Goal: Information Seeking & Learning: Compare options

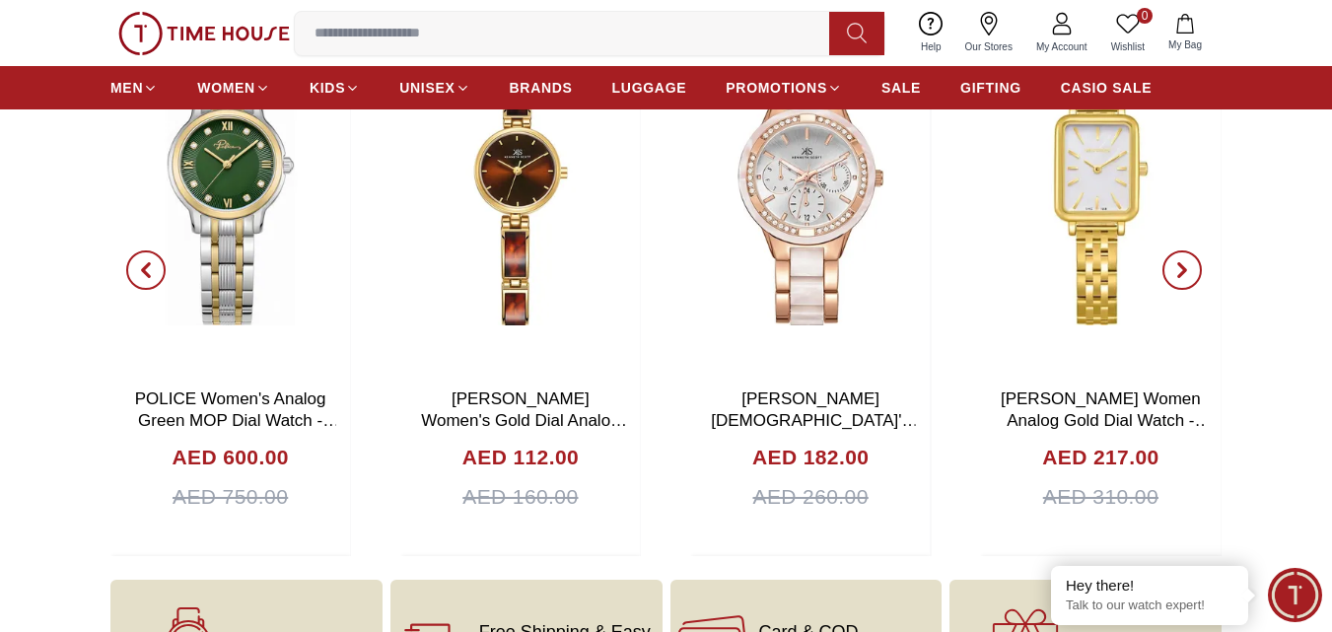
scroll to position [6013, 0]
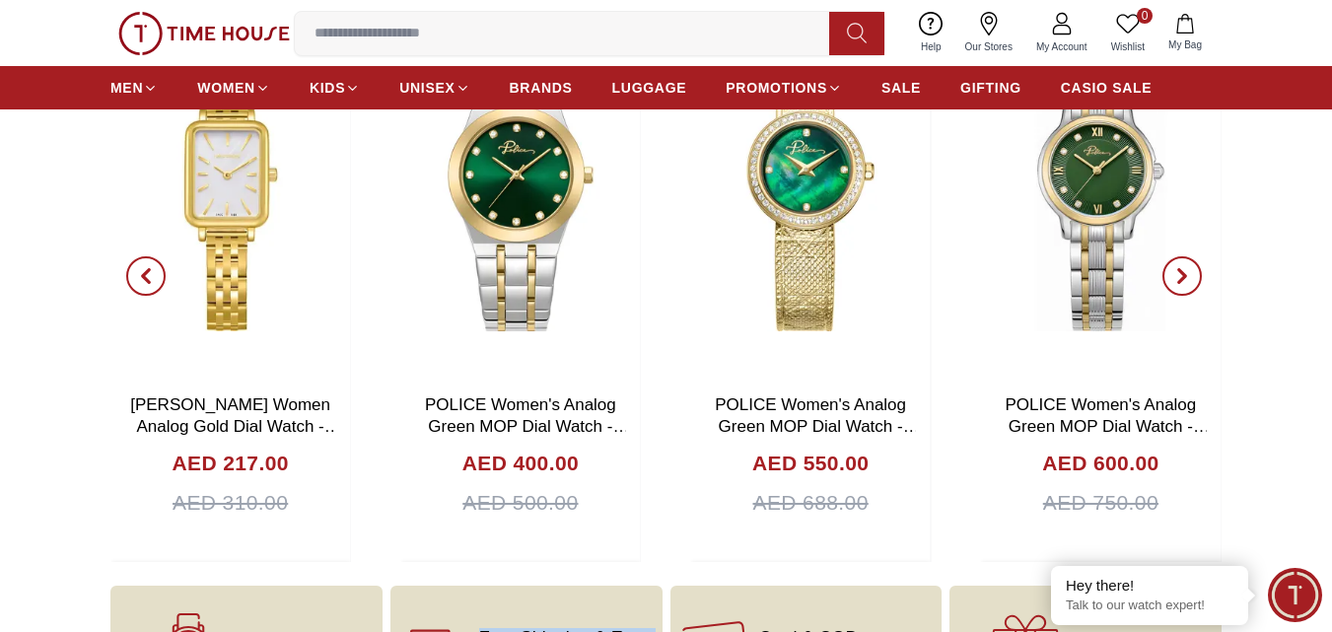
drag, startPoint x: 703, startPoint y: 620, endPoint x: 327, endPoint y: 592, distance: 376.6
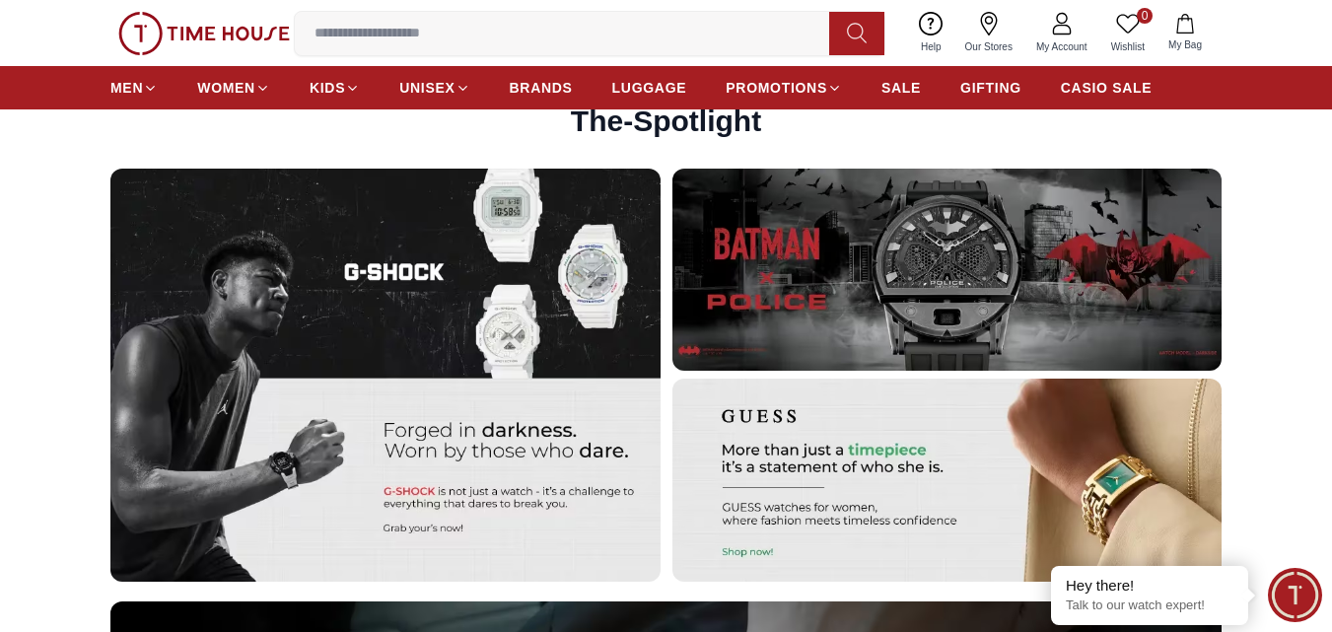
scroll to position [4951, 0]
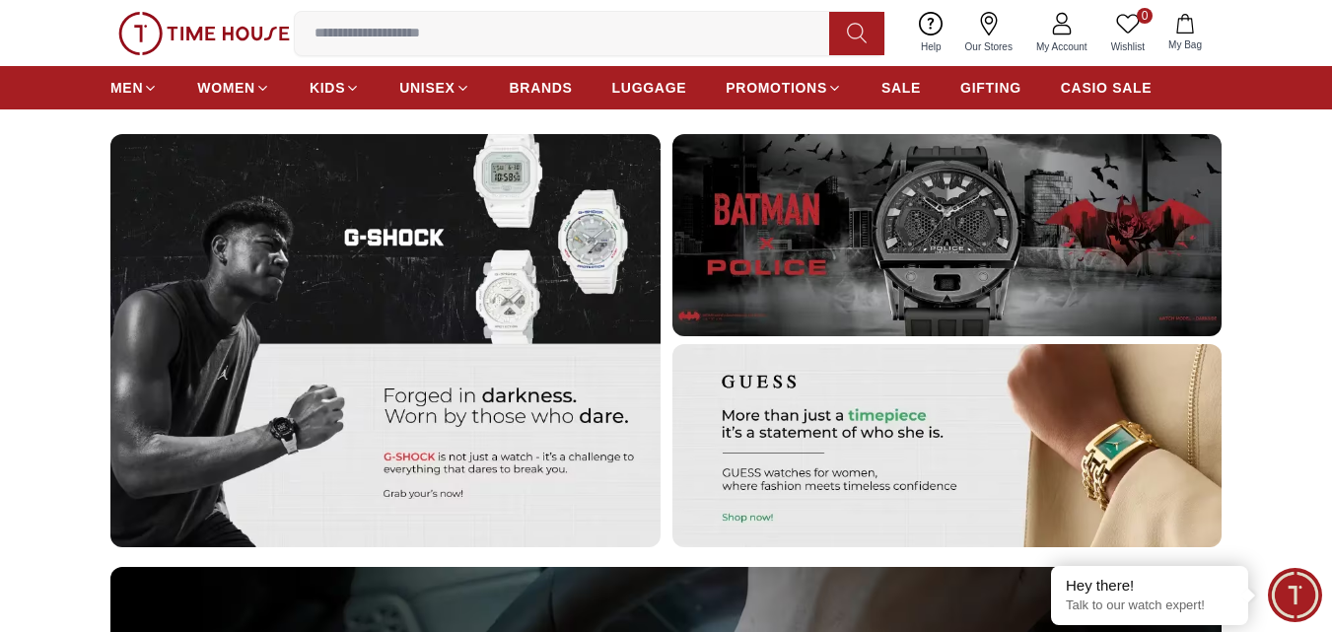
click at [758, 383] on img at bounding box center [947, 445] width 550 height 203
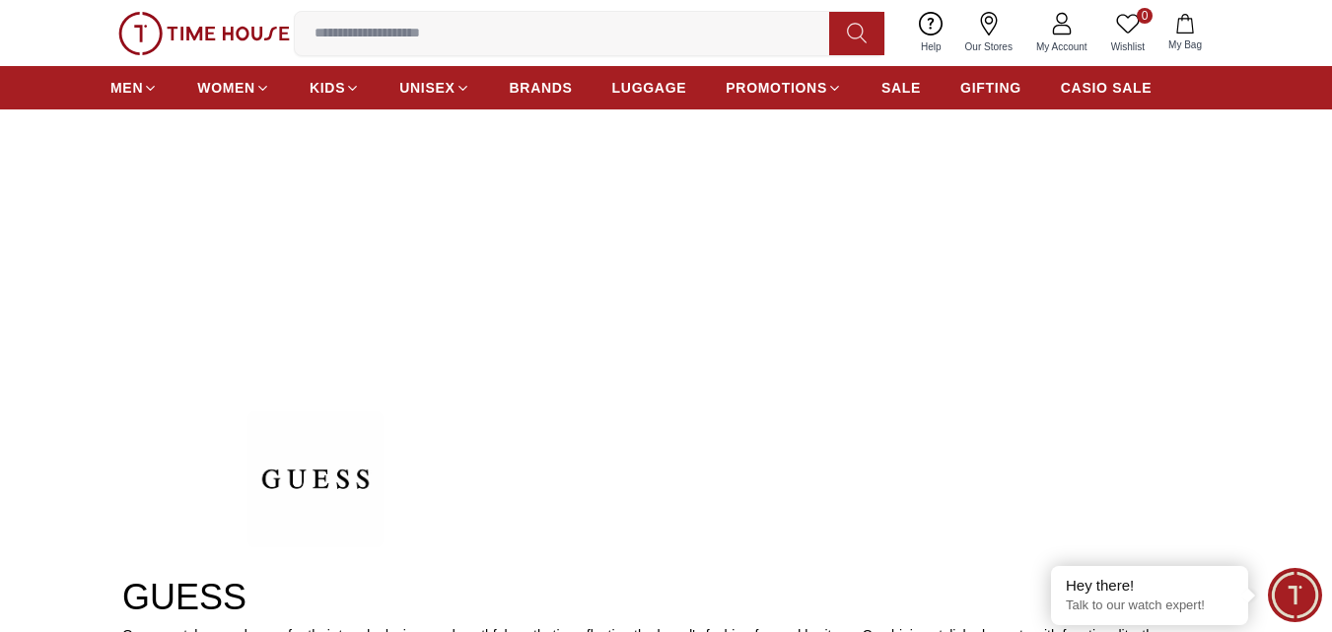
scroll to position [197, 0]
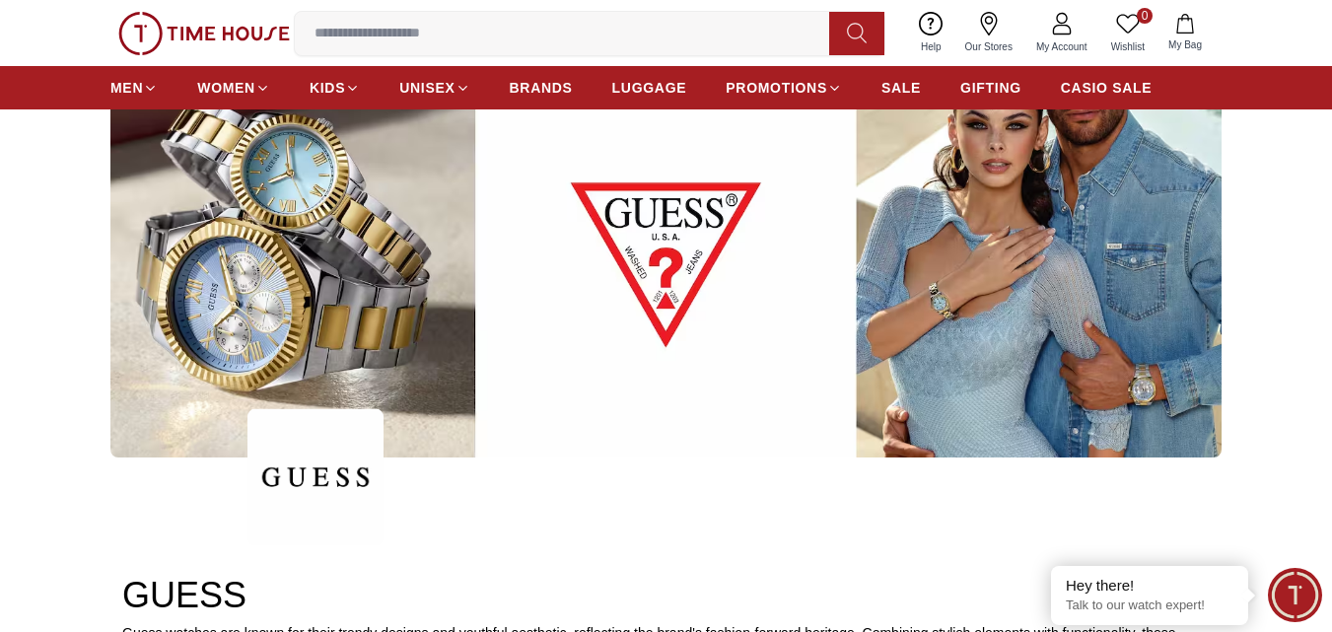
click at [304, 313] on img at bounding box center [665, 241] width 1111 height 434
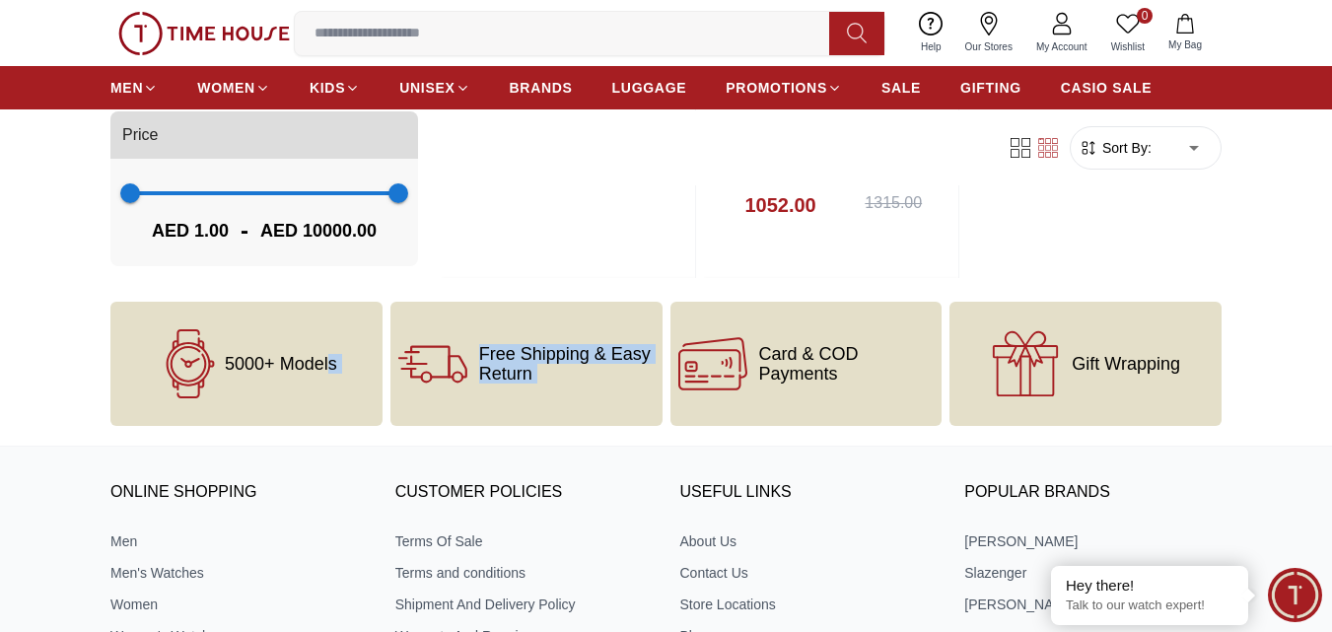
scroll to position [2788, 0]
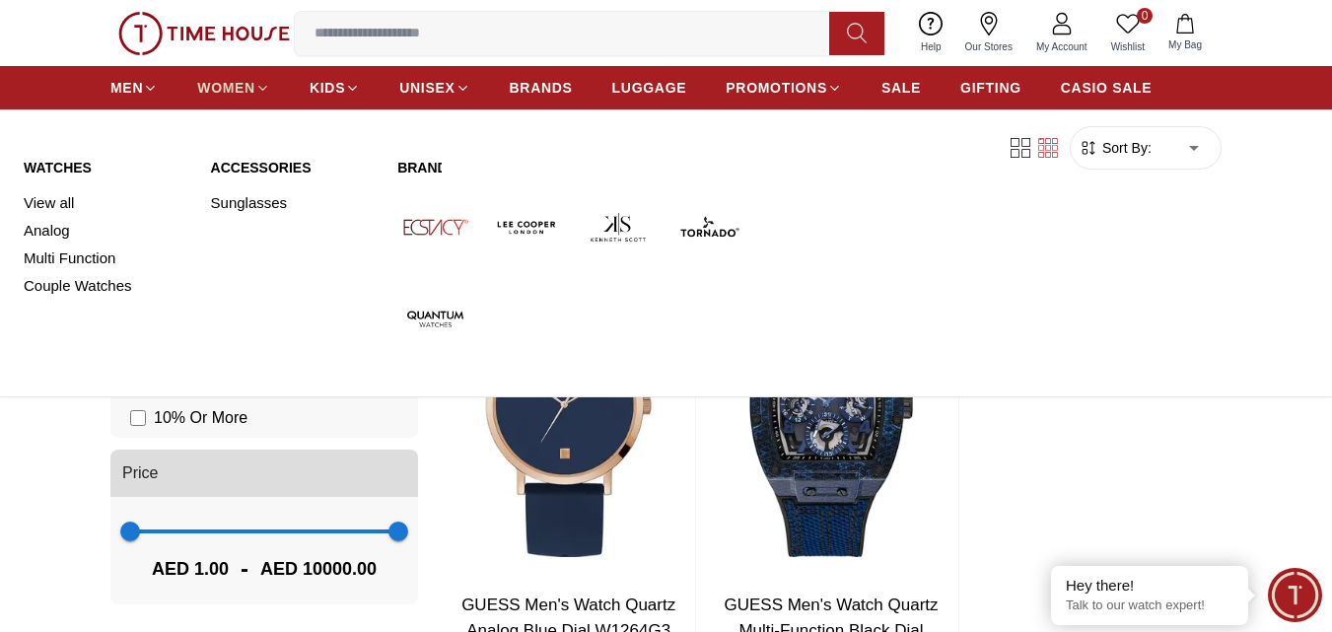
click at [254, 78] on span "WOMEN" at bounding box center [226, 88] width 58 height 20
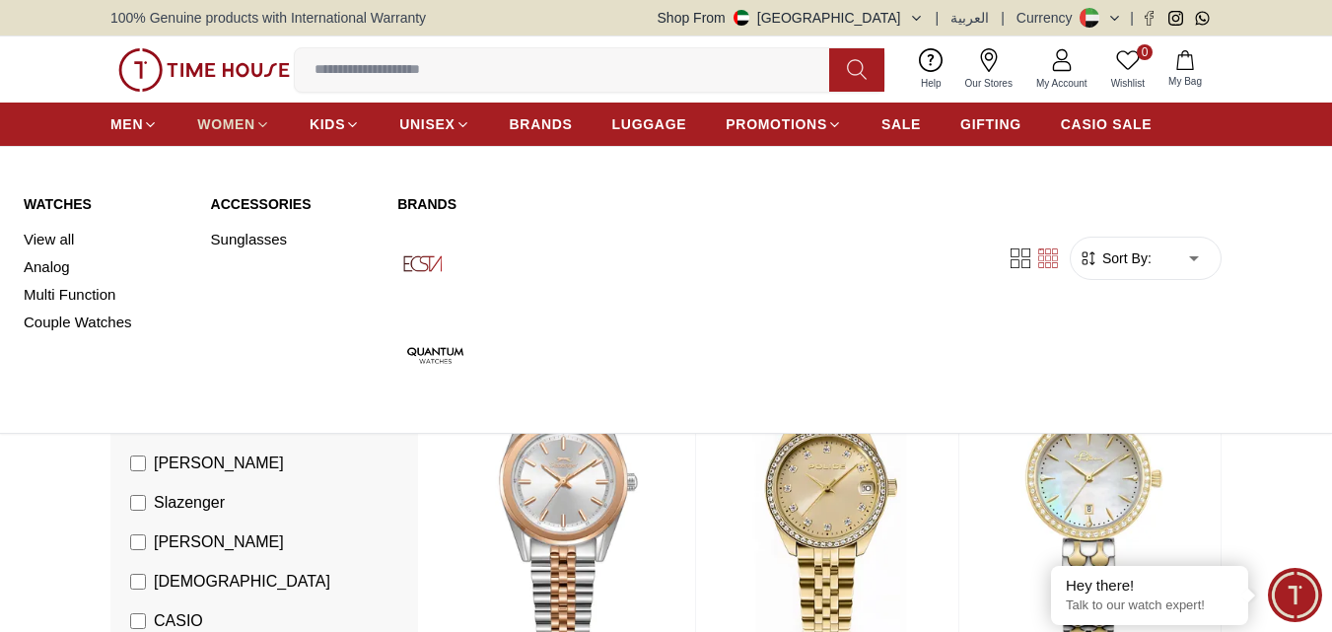
click at [261, 124] on icon at bounding box center [263, 124] width 8 height 4
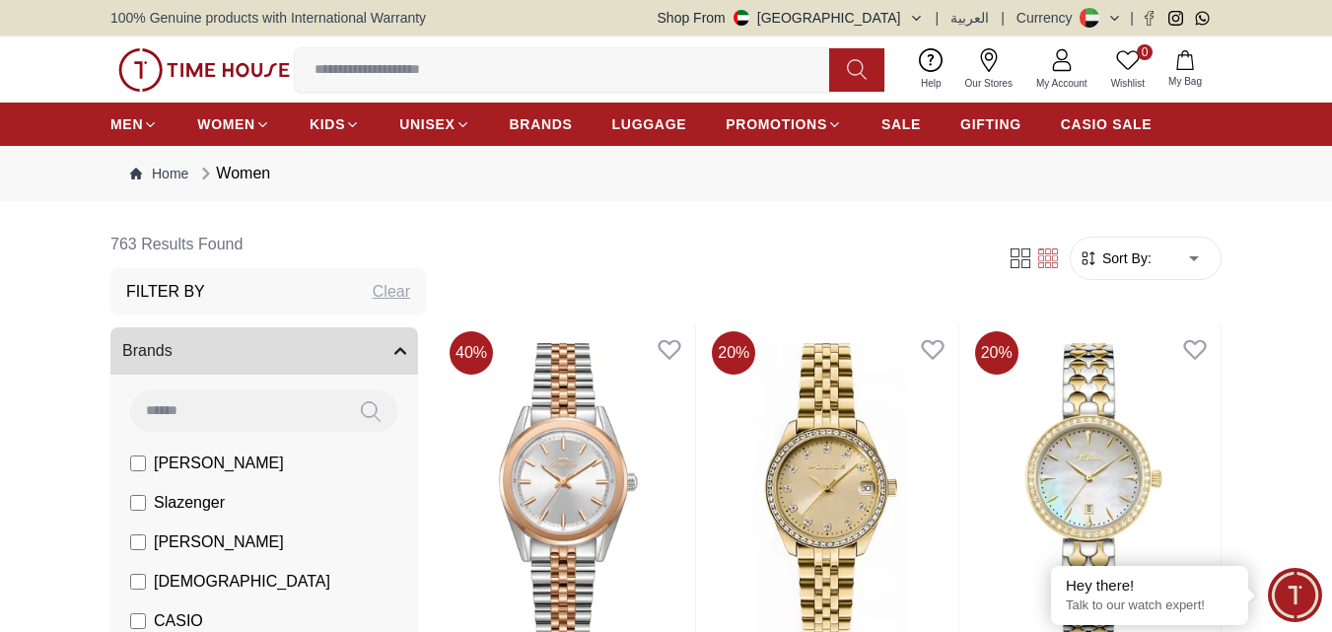
click at [248, 172] on div "Women" at bounding box center [233, 174] width 74 height 24
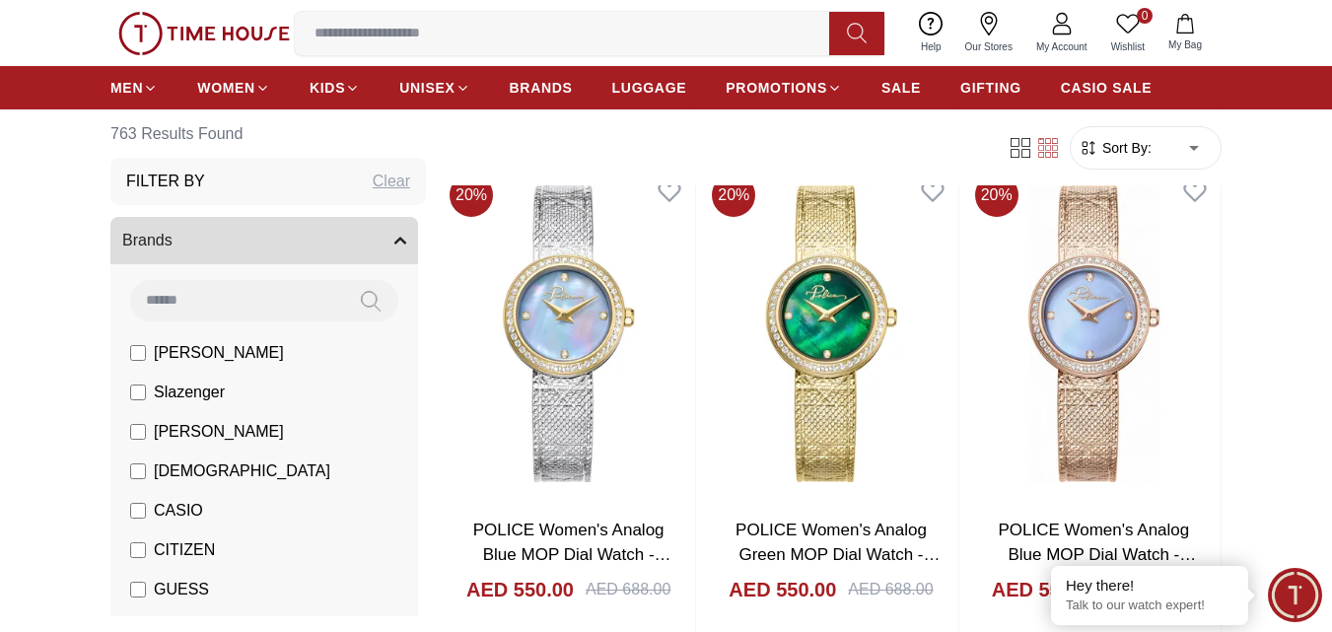
scroll to position [1183, 0]
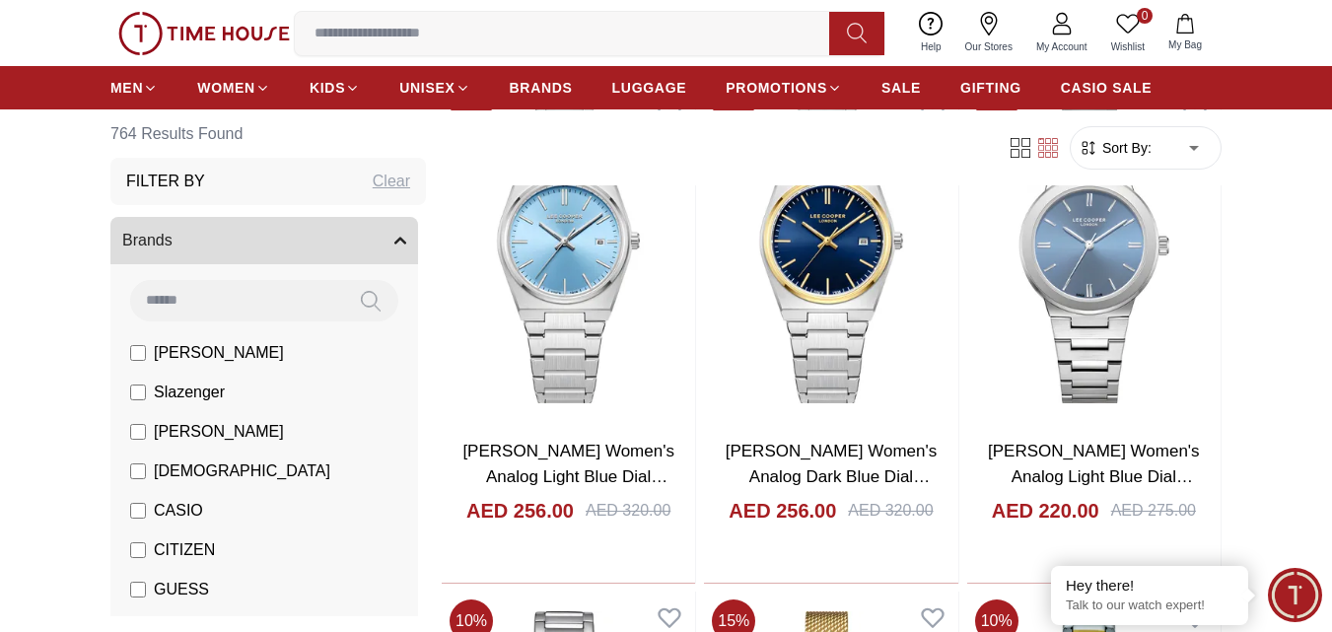
scroll to position [4436, 0]
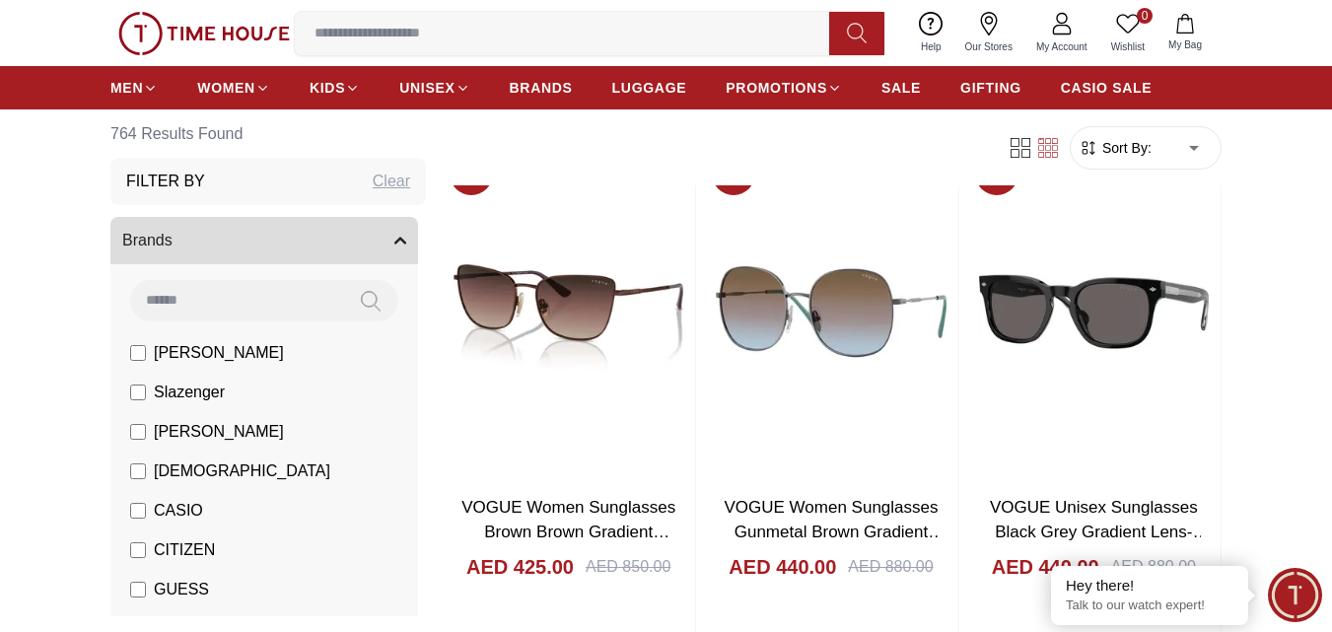
scroll to position [8477, 0]
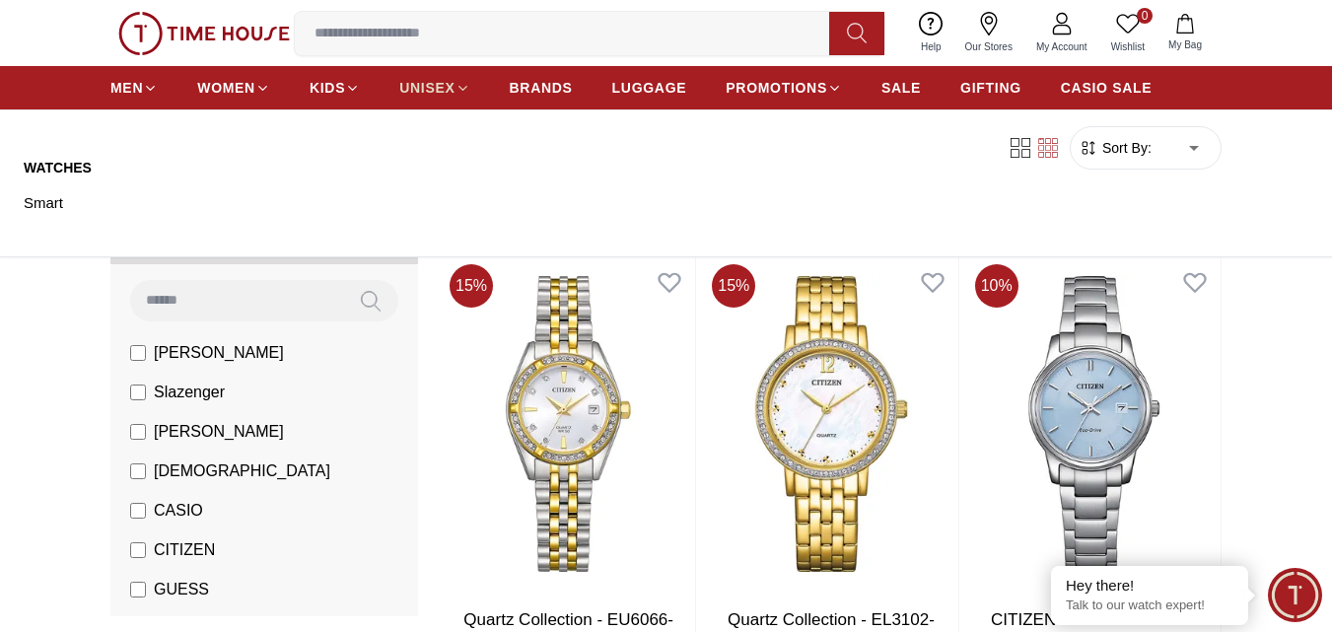
click at [415, 89] on span "UNISEX" at bounding box center [426, 88] width 55 height 20
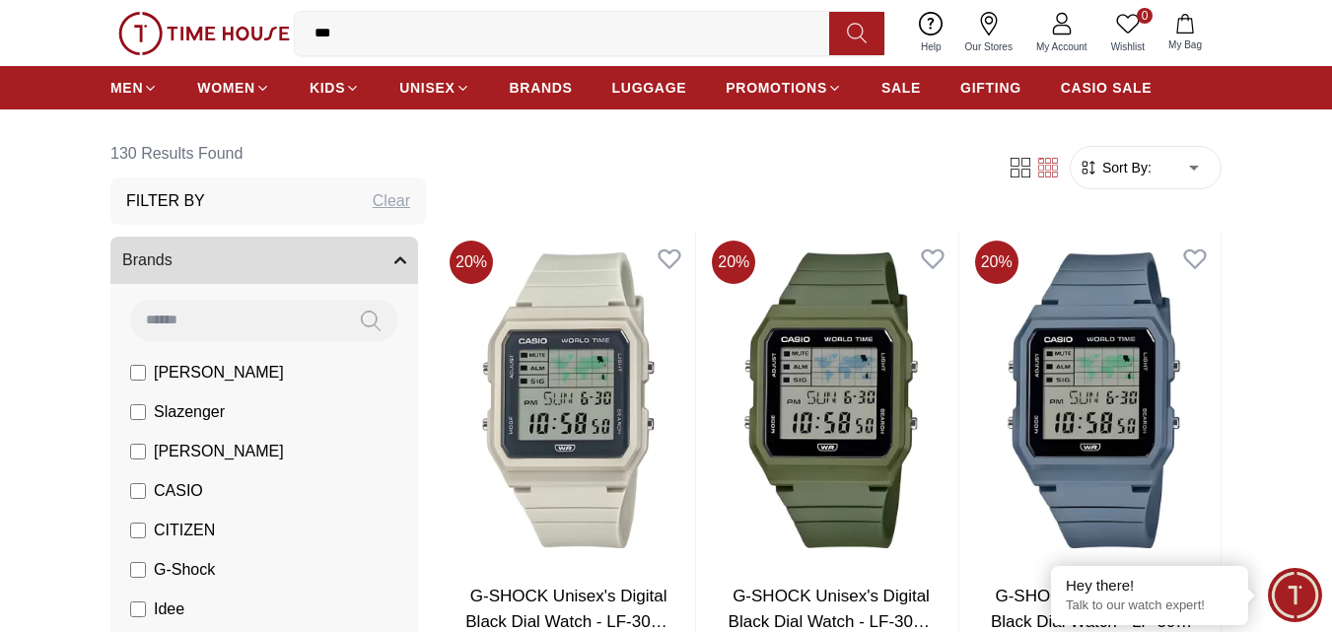
scroll to position [197, 0]
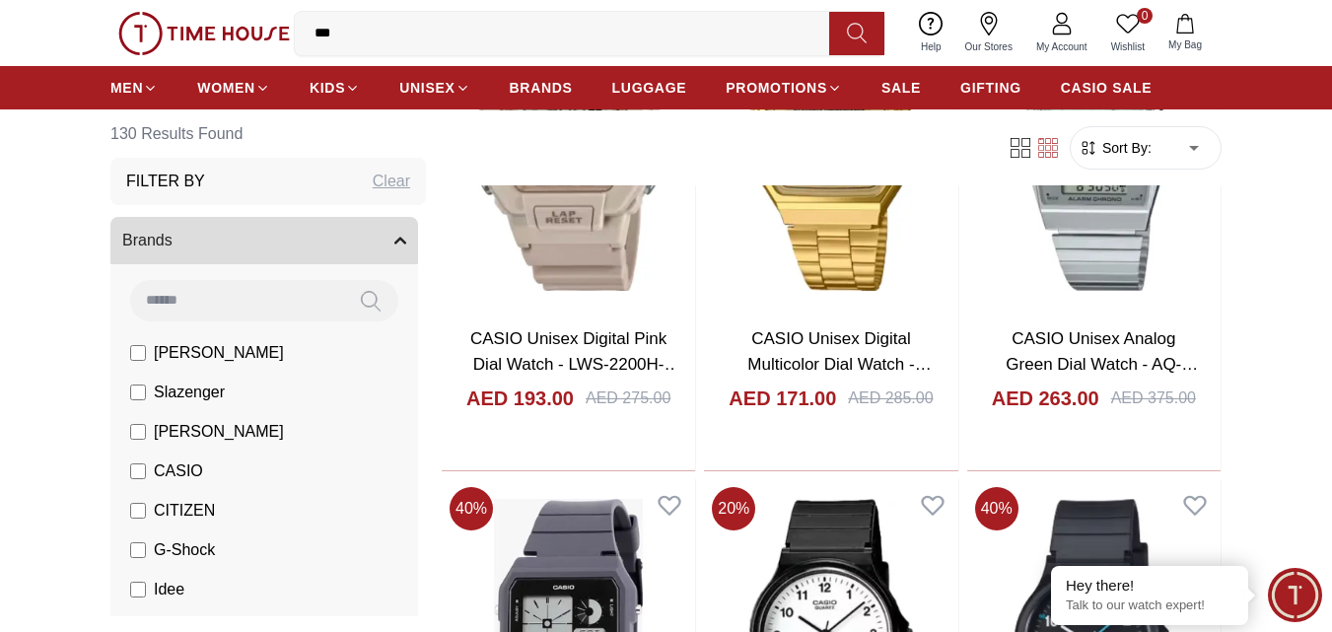
scroll to position [4731, 0]
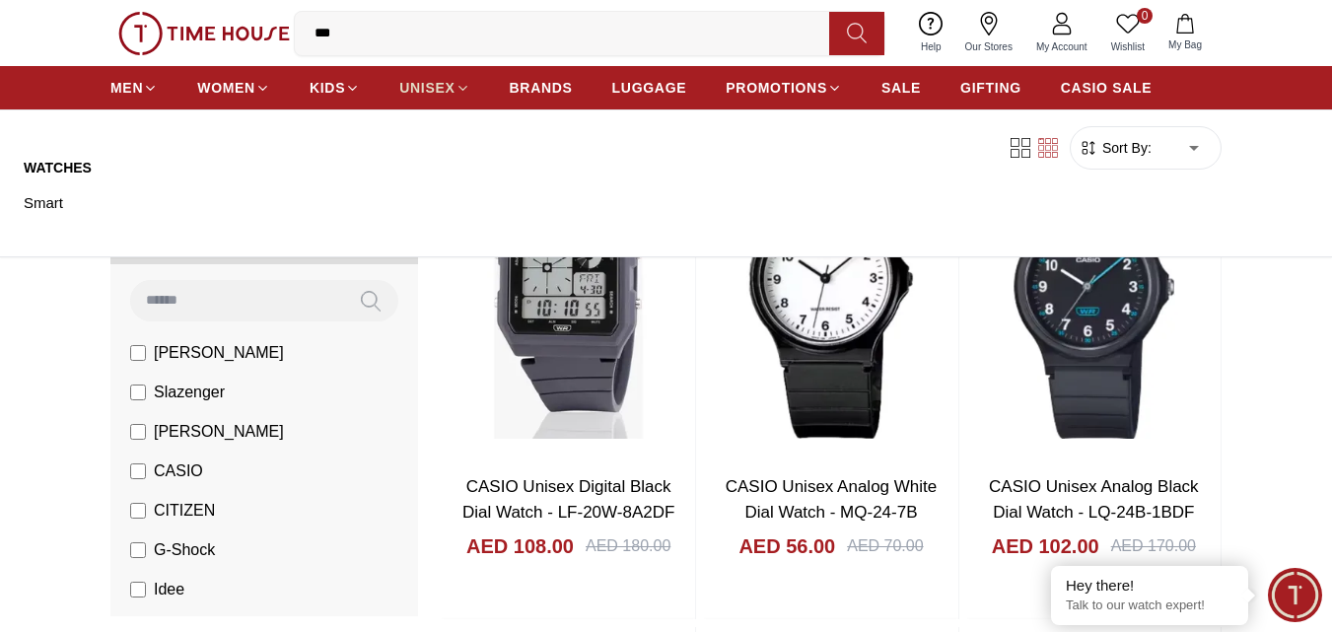
click at [422, 89] on span "UNISEX" at bounding box center [426, 88] width 55 height 20
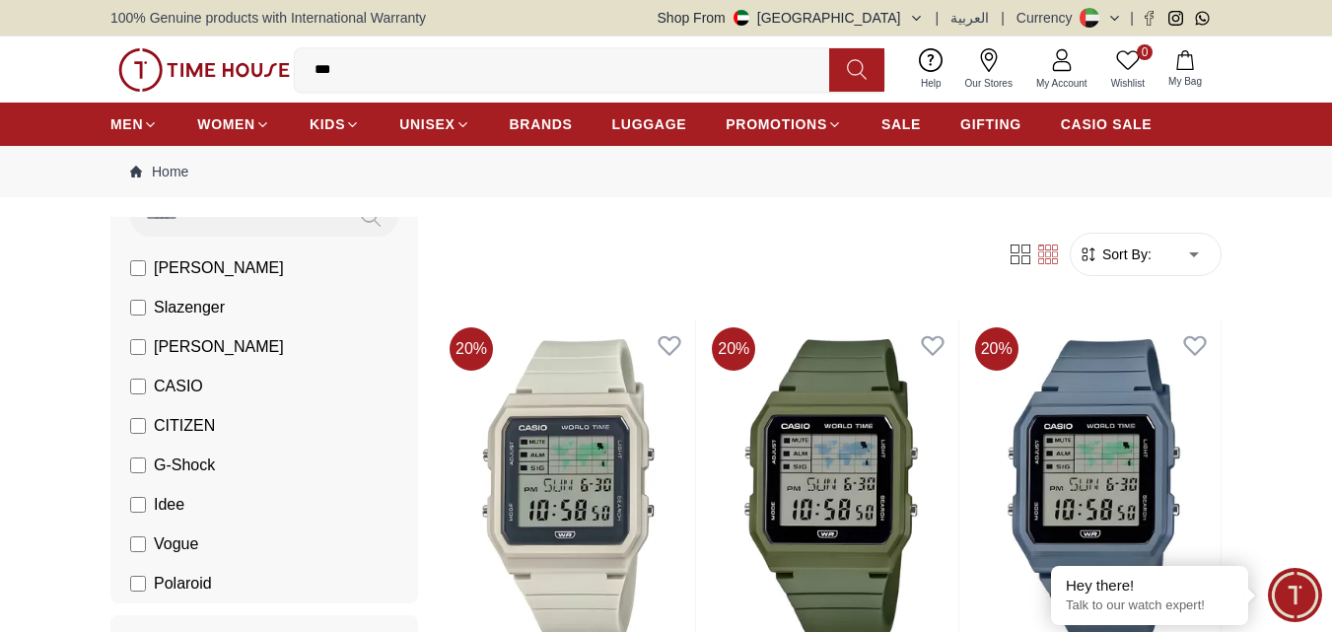
scroll to position [197, 0]
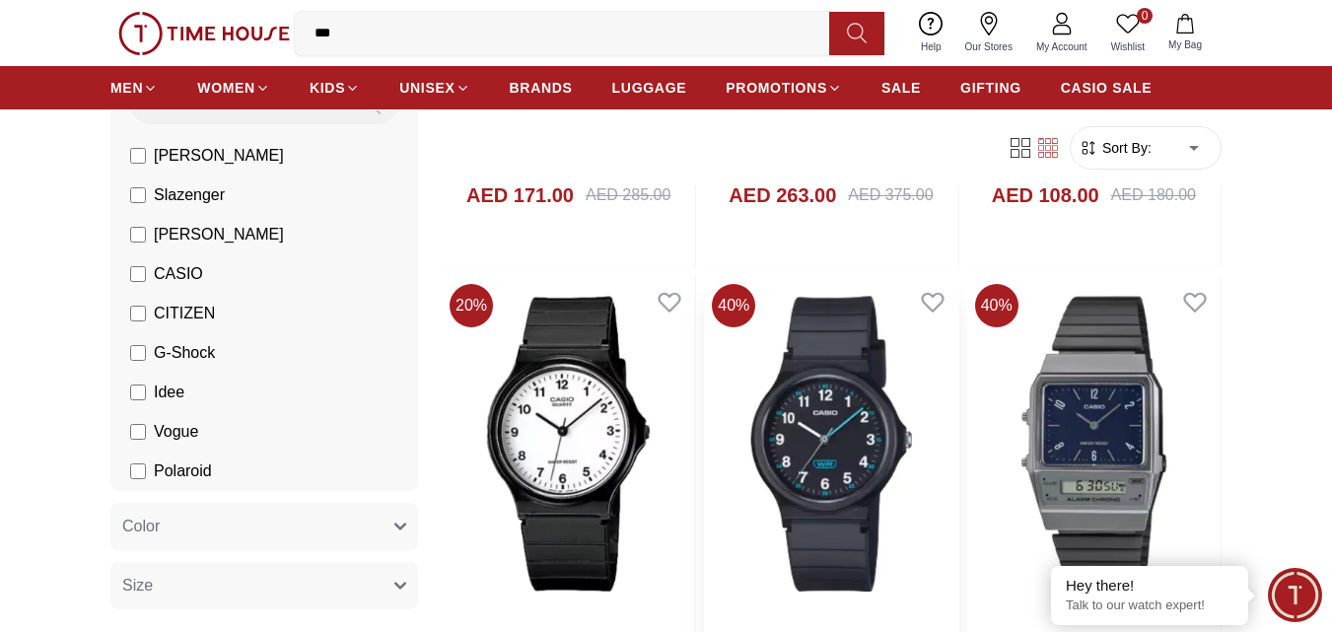
scroll to position [3056, 0]
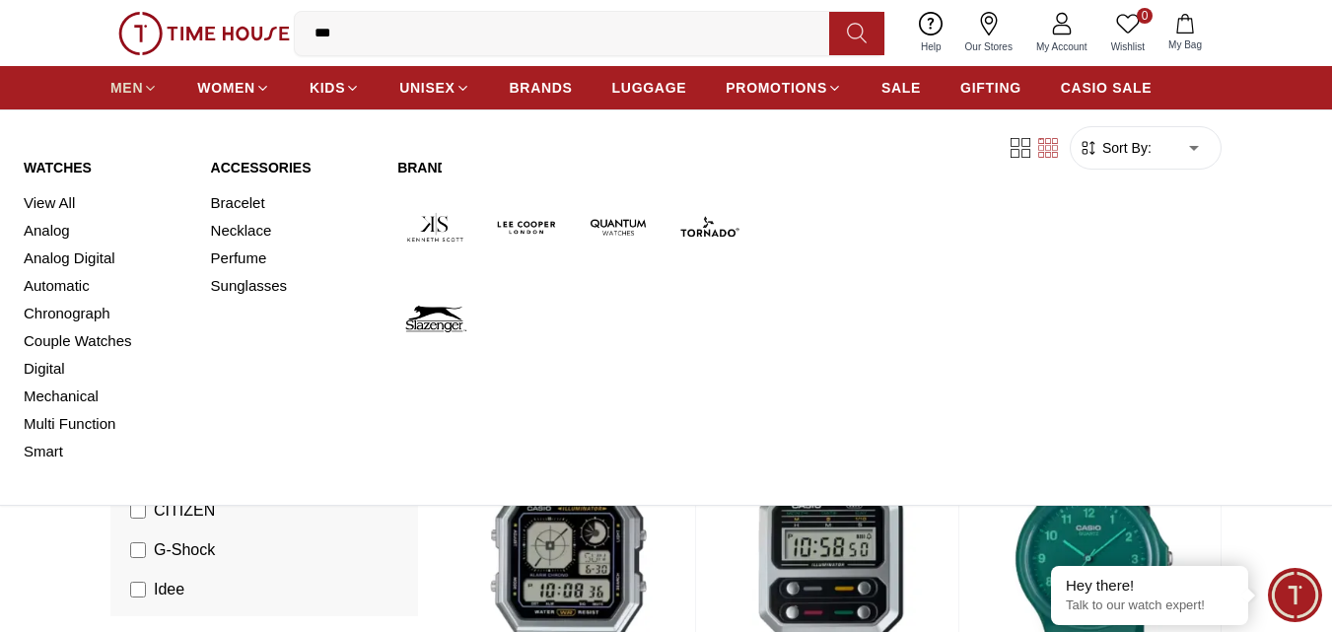
click at [120, 89] on span "MEN" at bounding box center [126, 88] width 33 height 20
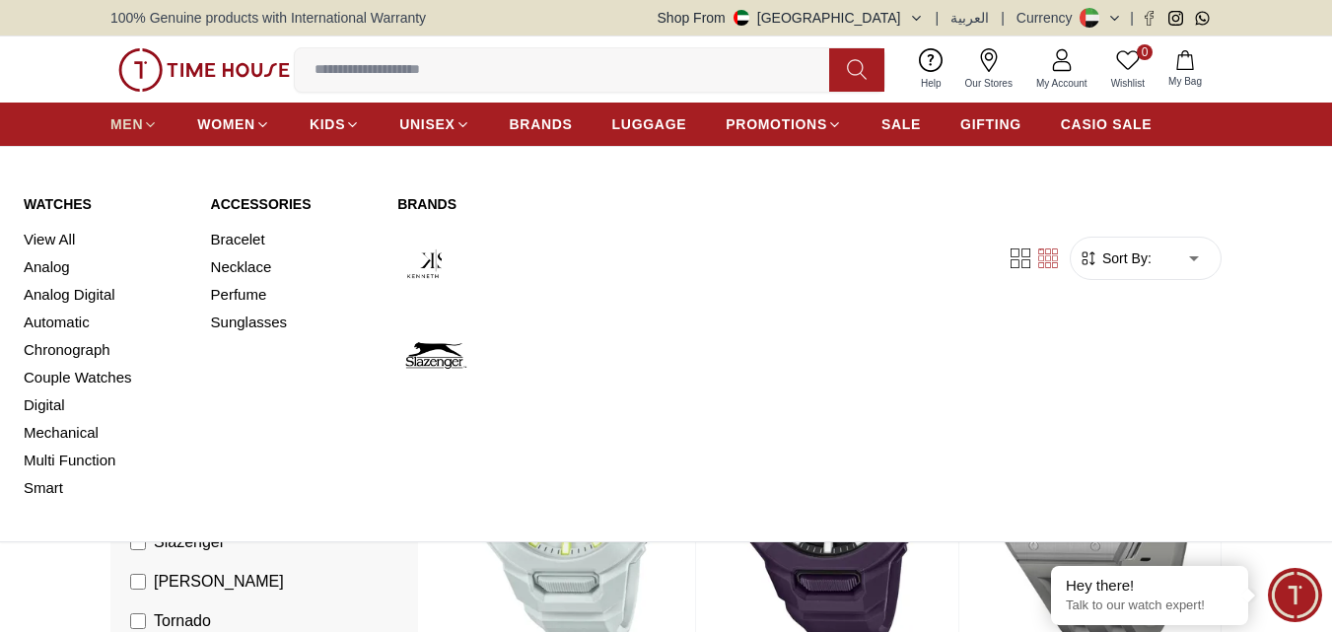
click at [147, 122] on icon at bounding box center [151, 124] width 8 height 4
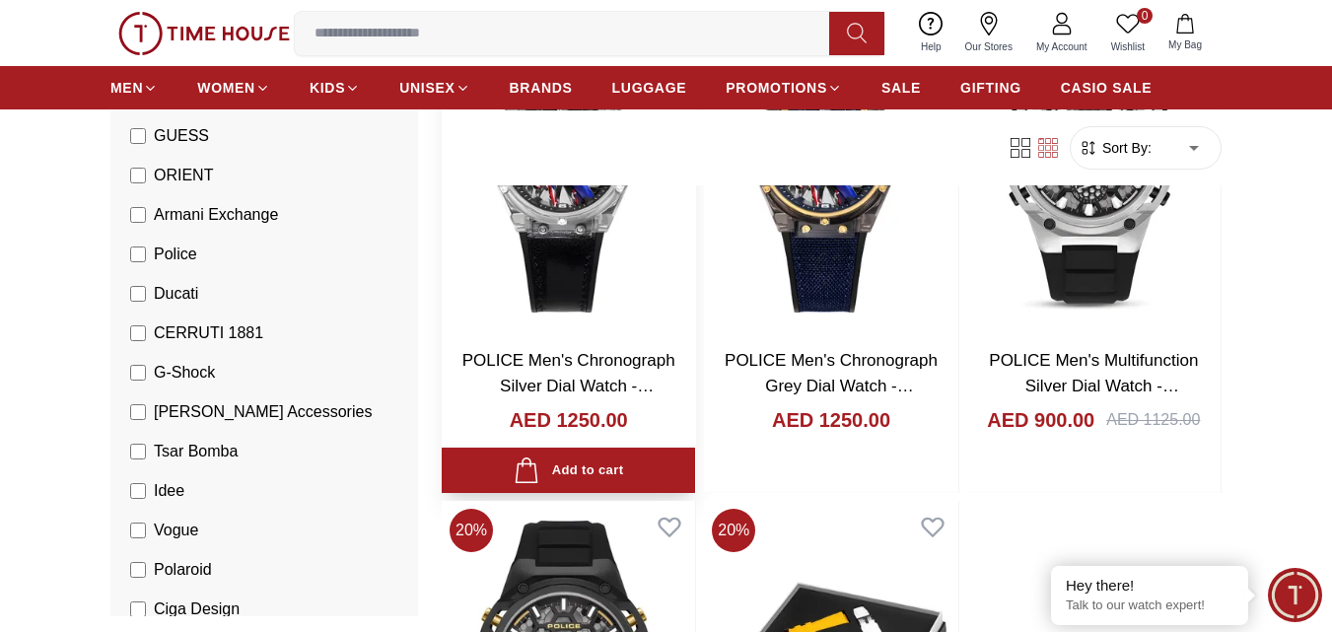
scroll to position [2957, 0]
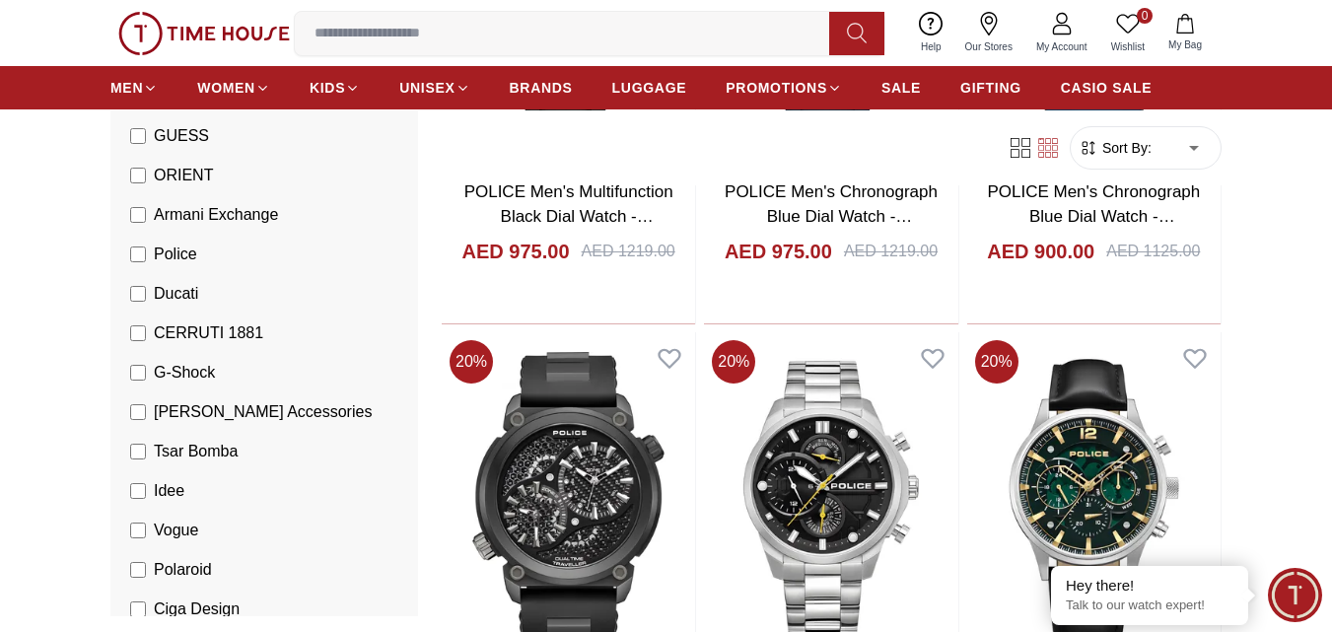
scroll to position [4140, 0]
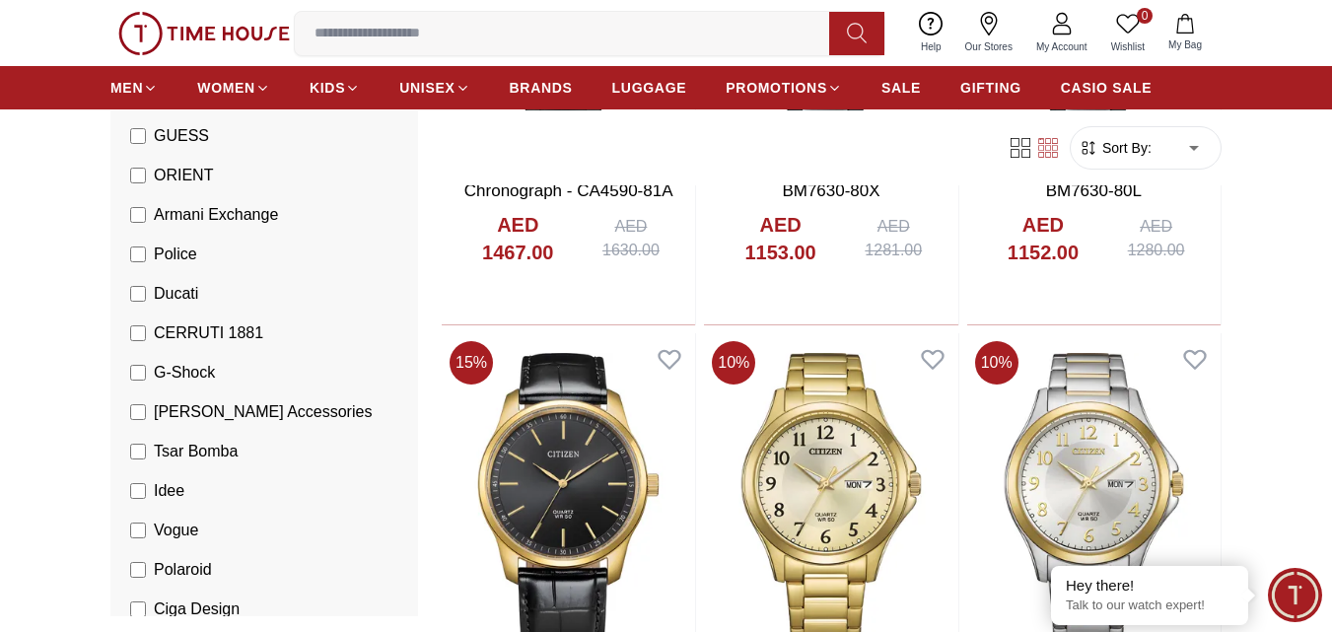
scroll to position [9463, 0]
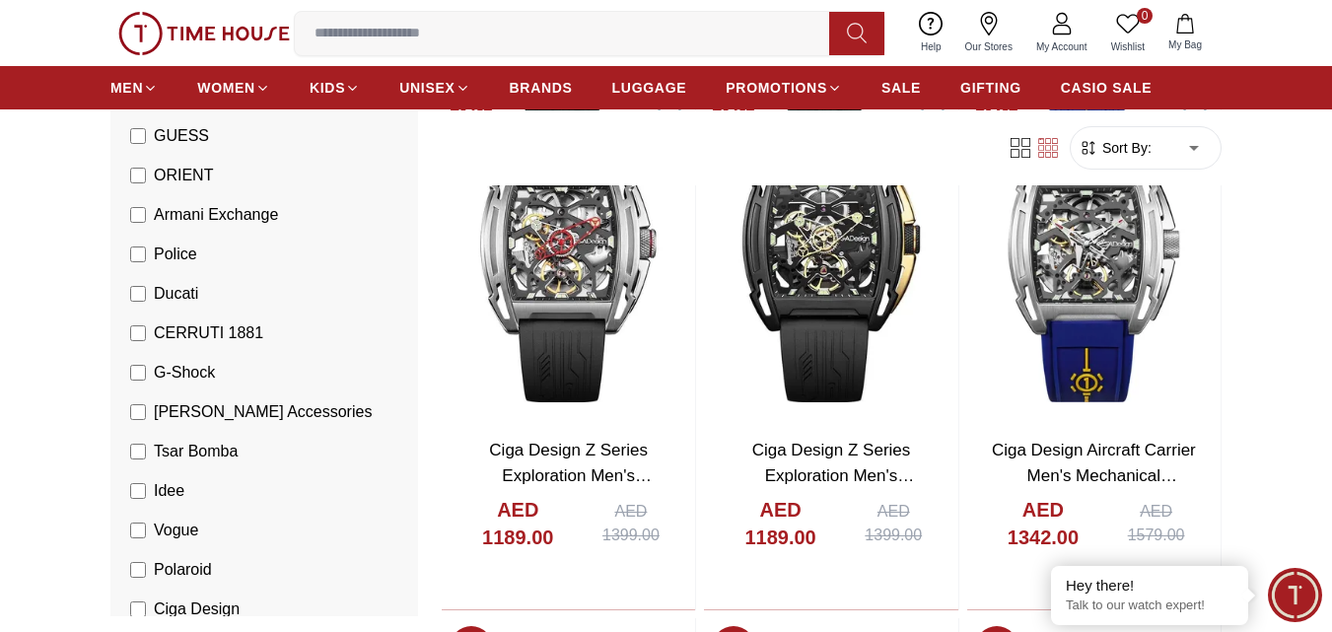
scroll to position [11532, 0]
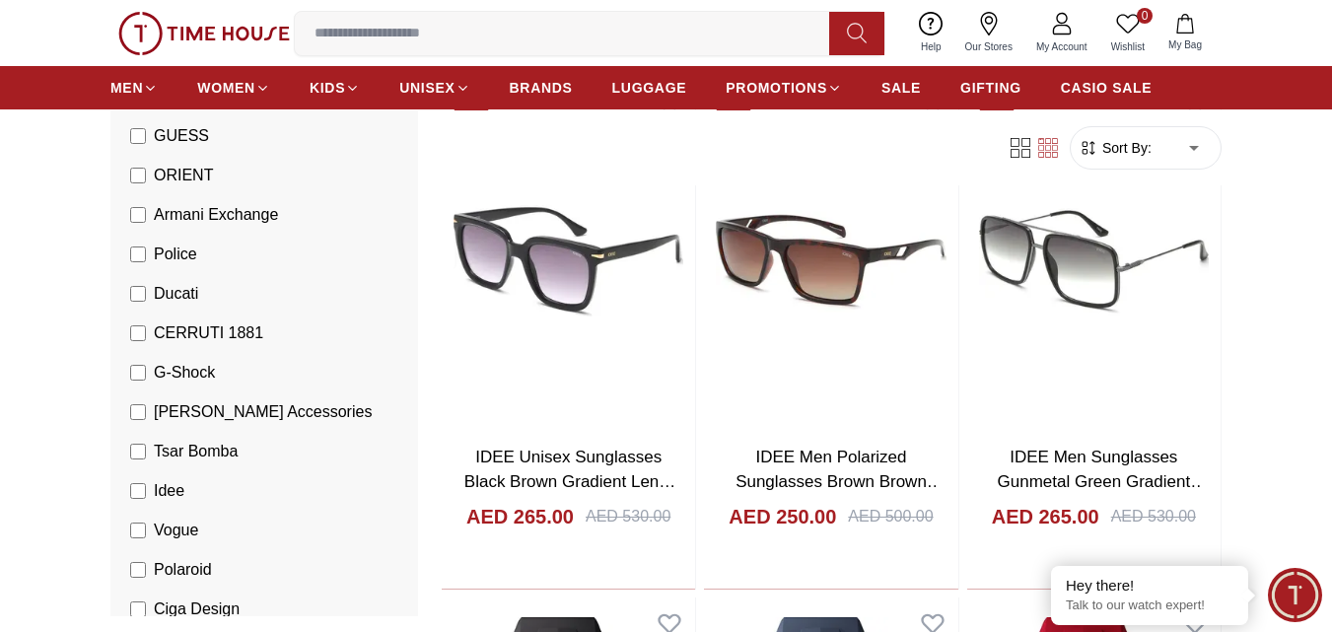
scroll to position [17841, 0]
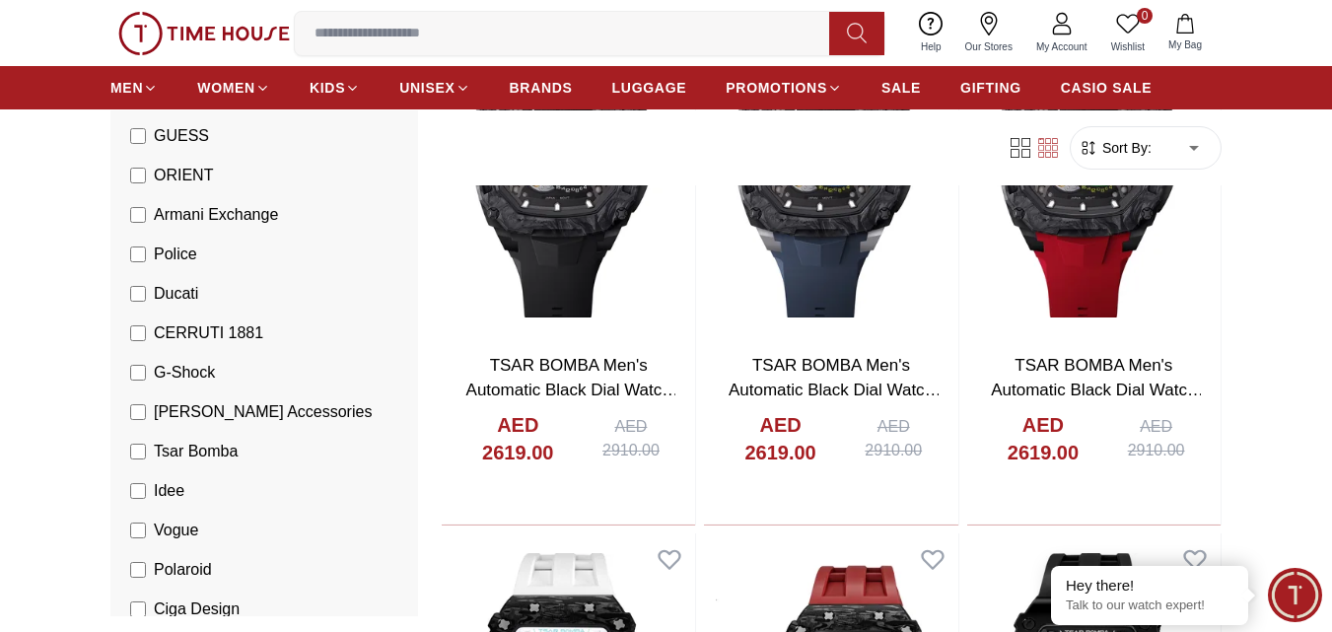
scroll to position [17322, 0]
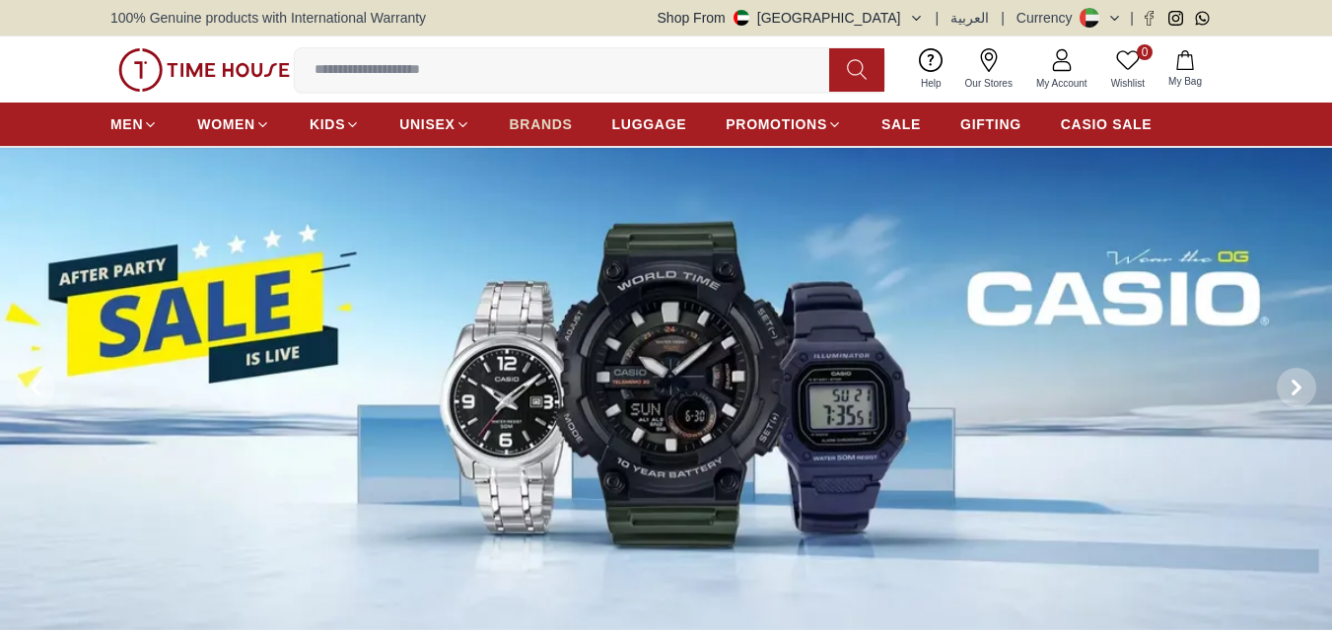
click at [536, 123] on span "BRANDS" at bounding box center [541, 124] width 63 height 20
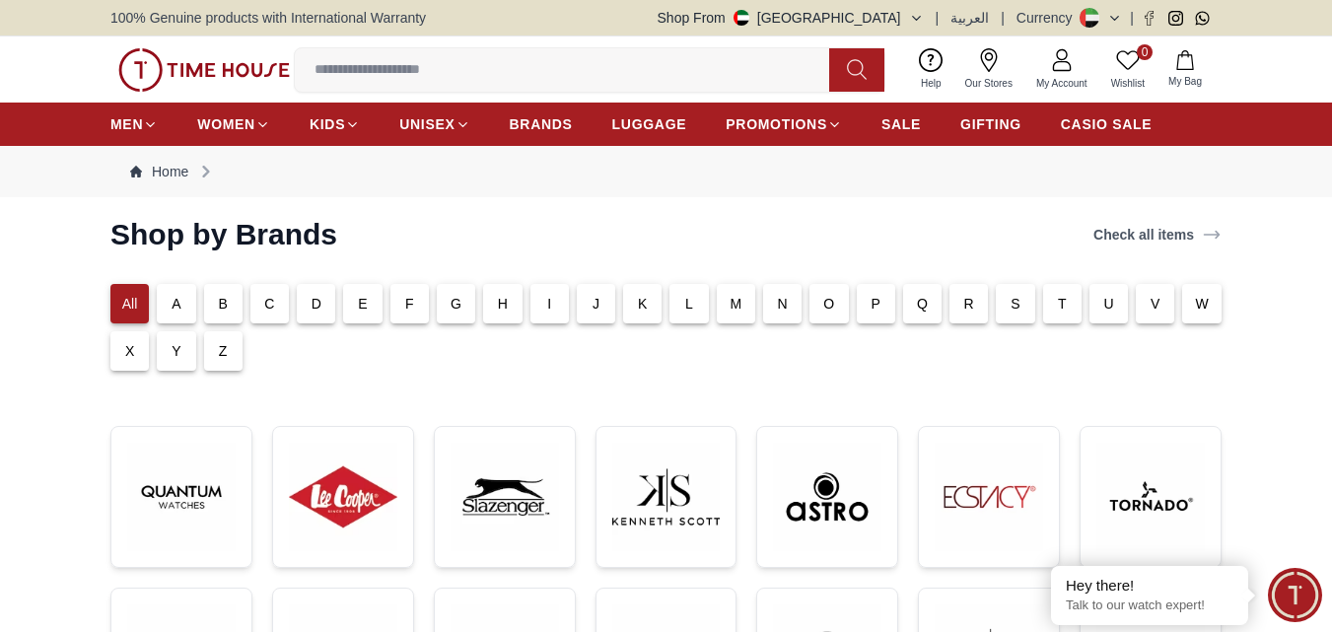
click at [319, 75] on input at bounding box center [570, 69] width 550 height 39
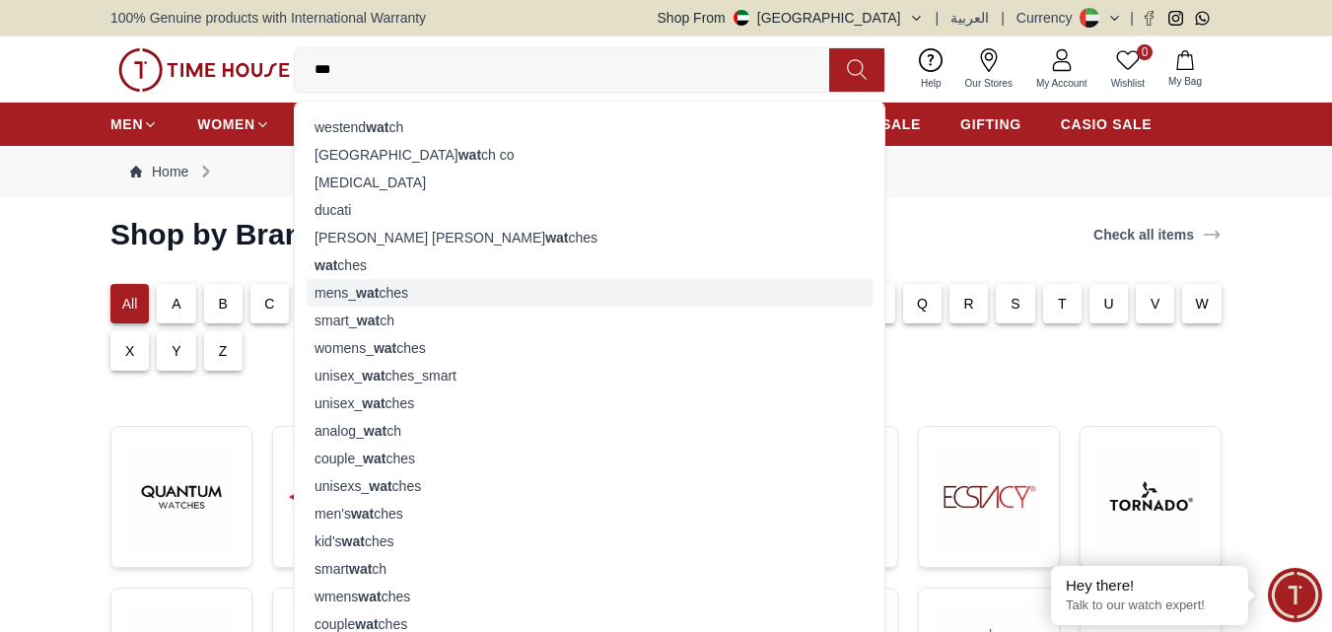
type input "***"
click at [387, 289] on div "mens_ wat ches" at bounding box center [590, 293] width 566 height 28
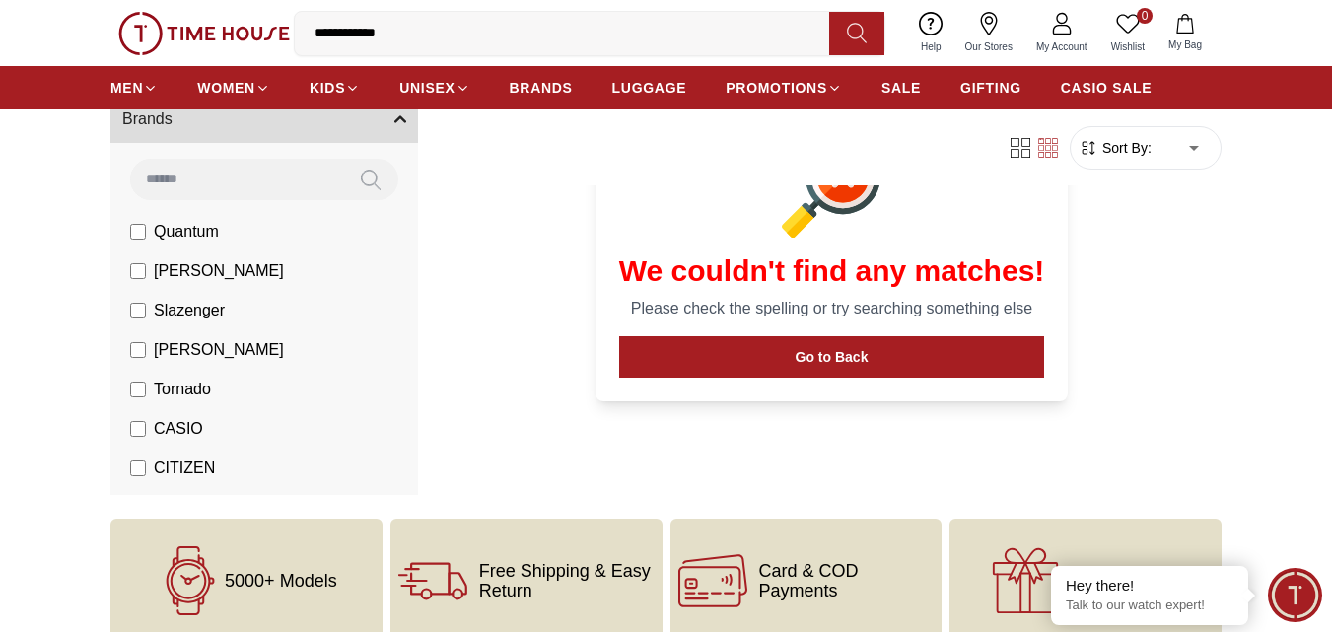
scroll to position [197, 0]
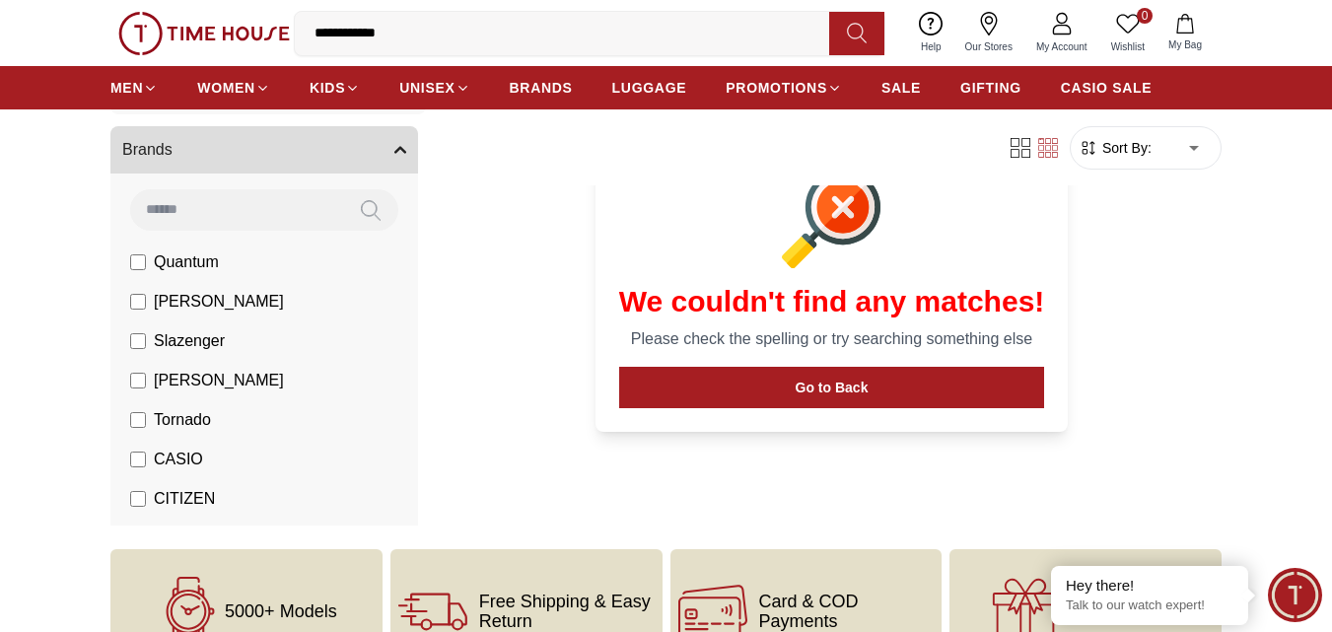
click at [395, 152] on icon "button" at bounding box center [400, 150] width 10 height 5
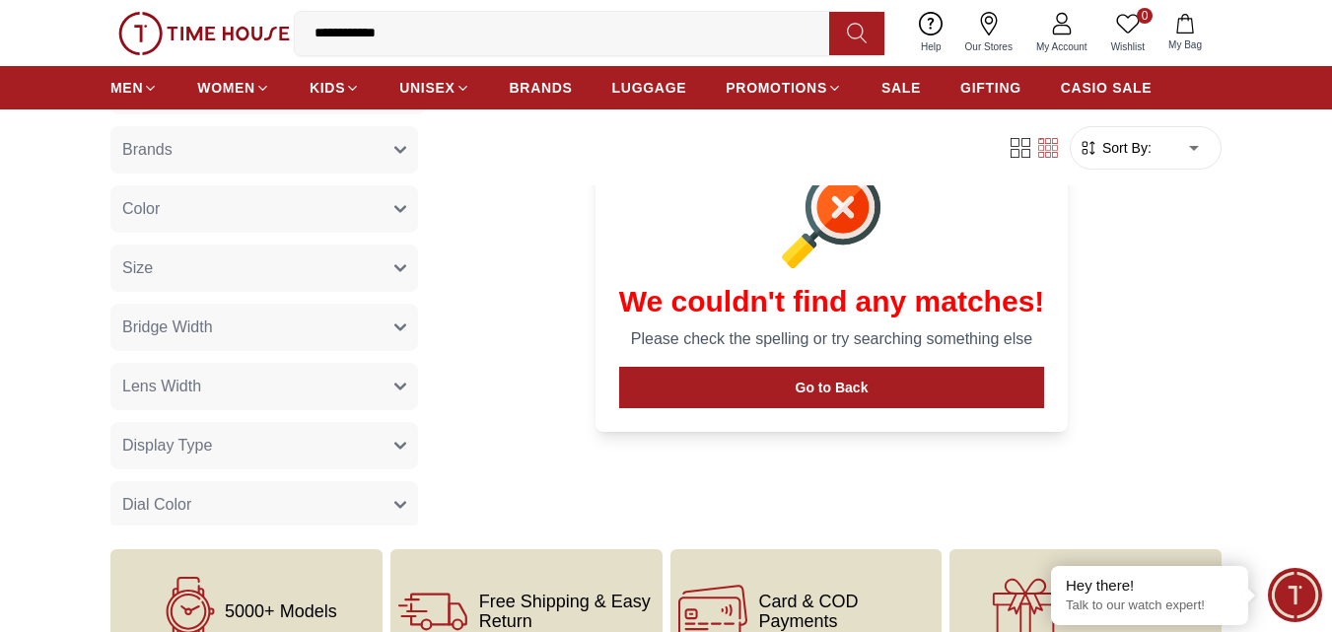
click at [554, 295] on section "We couldn't find any matches! Please check the spelling or try searching someth…" at bounding box center [831, 288] width 741 height 333
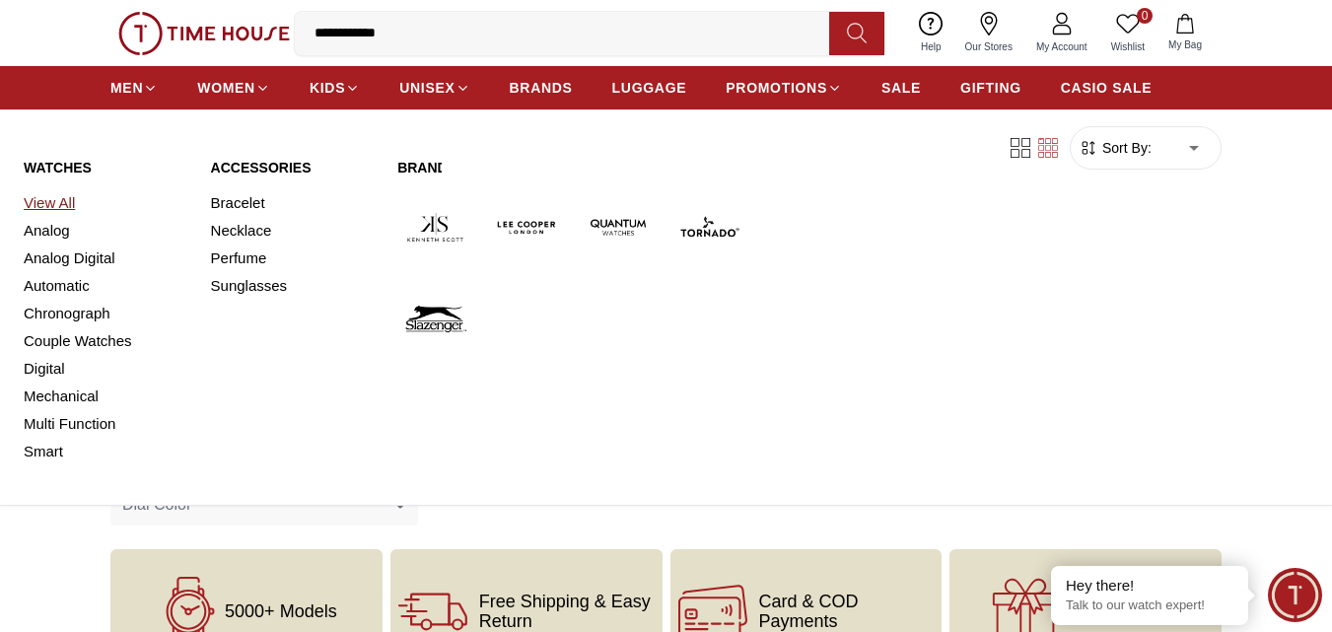
click at [70, 208] on link "View All" at bounding box center [106, 203] width 164 height 28
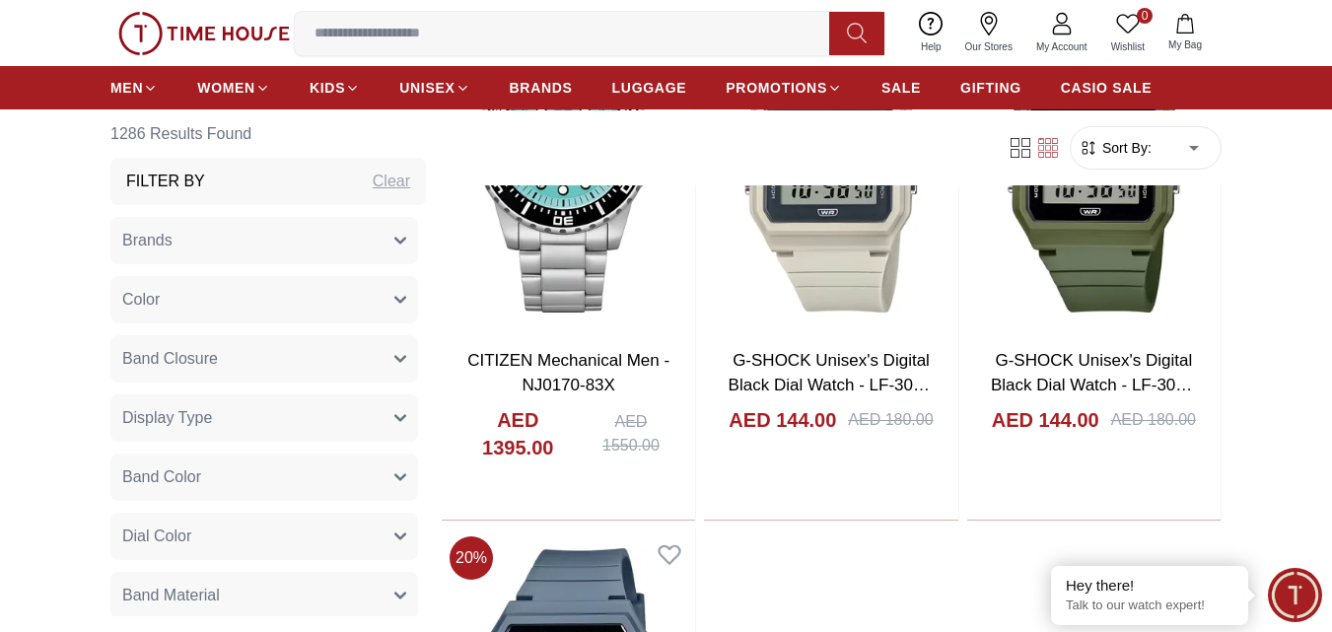
scroll to position [6505, 0]
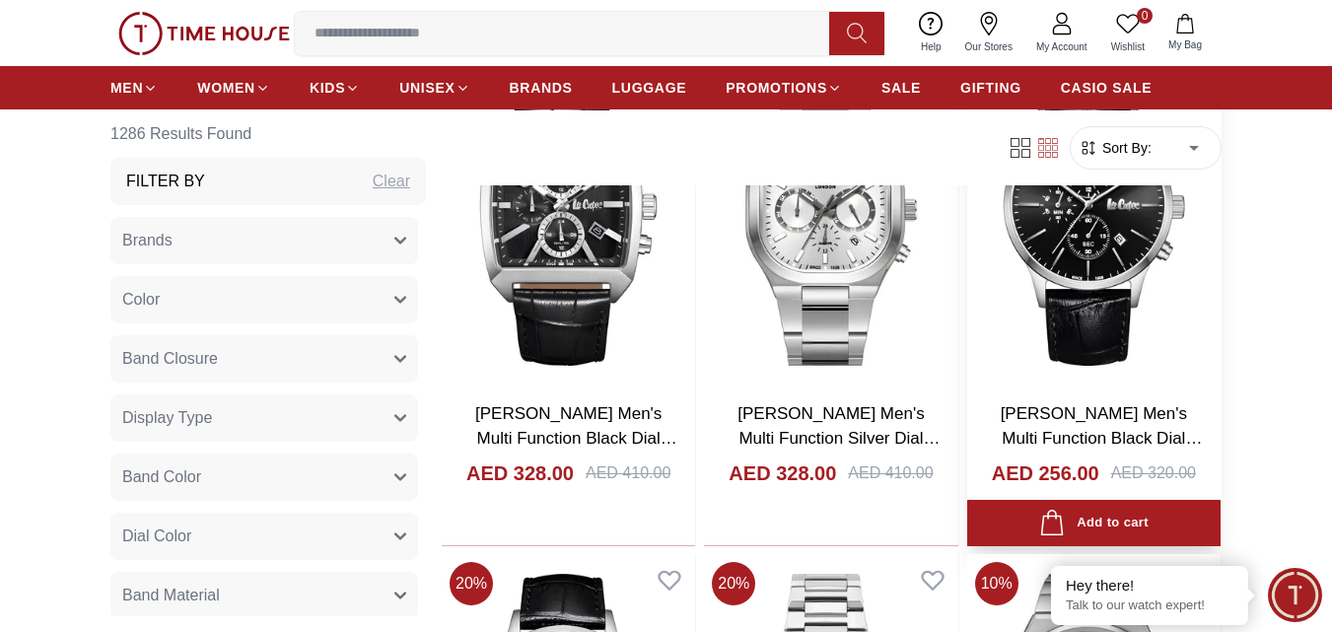
scroll to position [7984, 0]
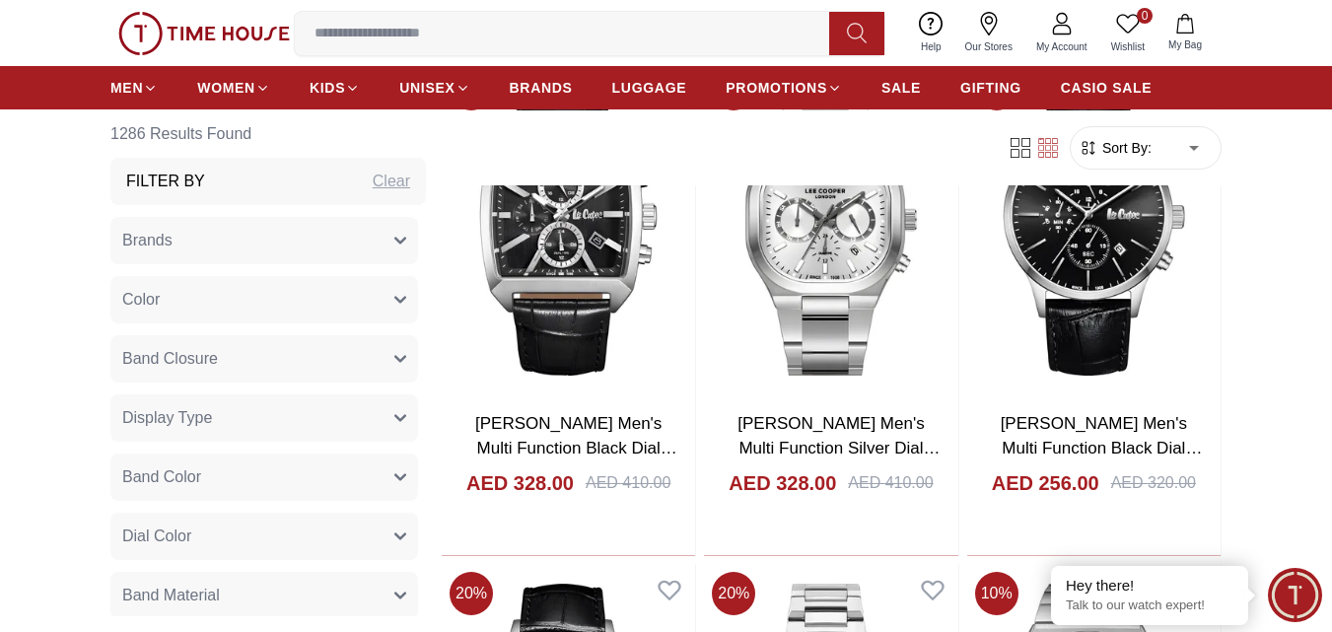
click at [157, 244] on span "Brands" at bounding box center [147, 241] width 50 height 24
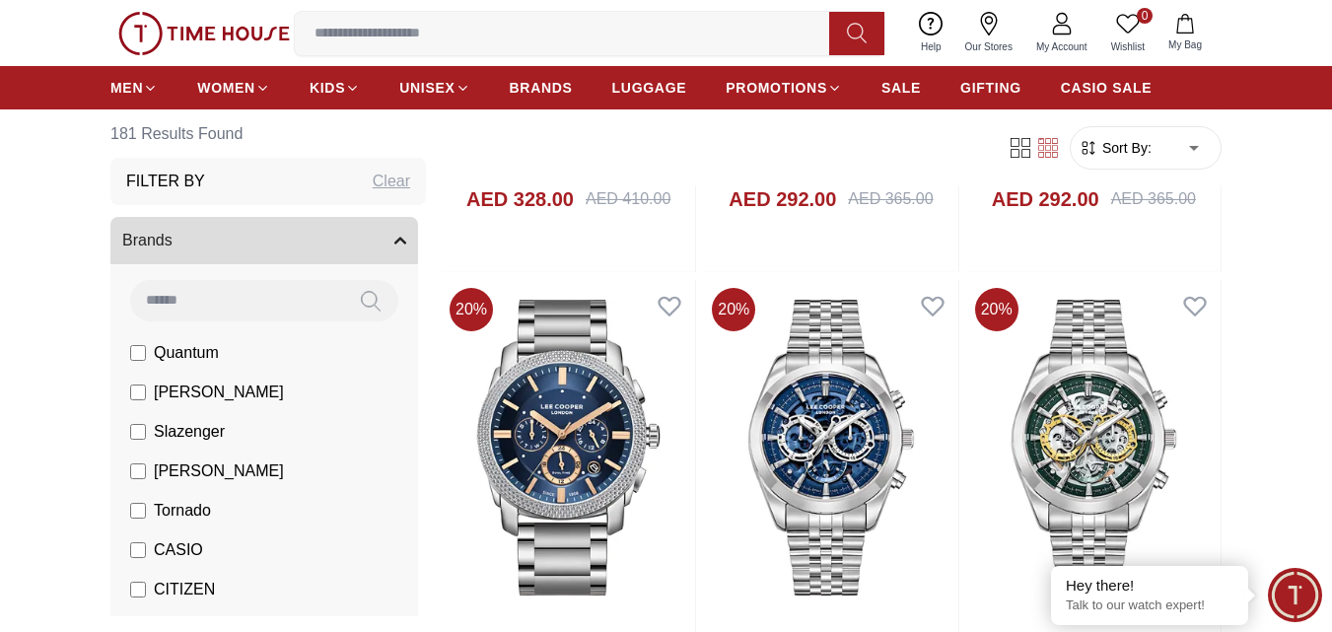
scroll to position [2563, 0]
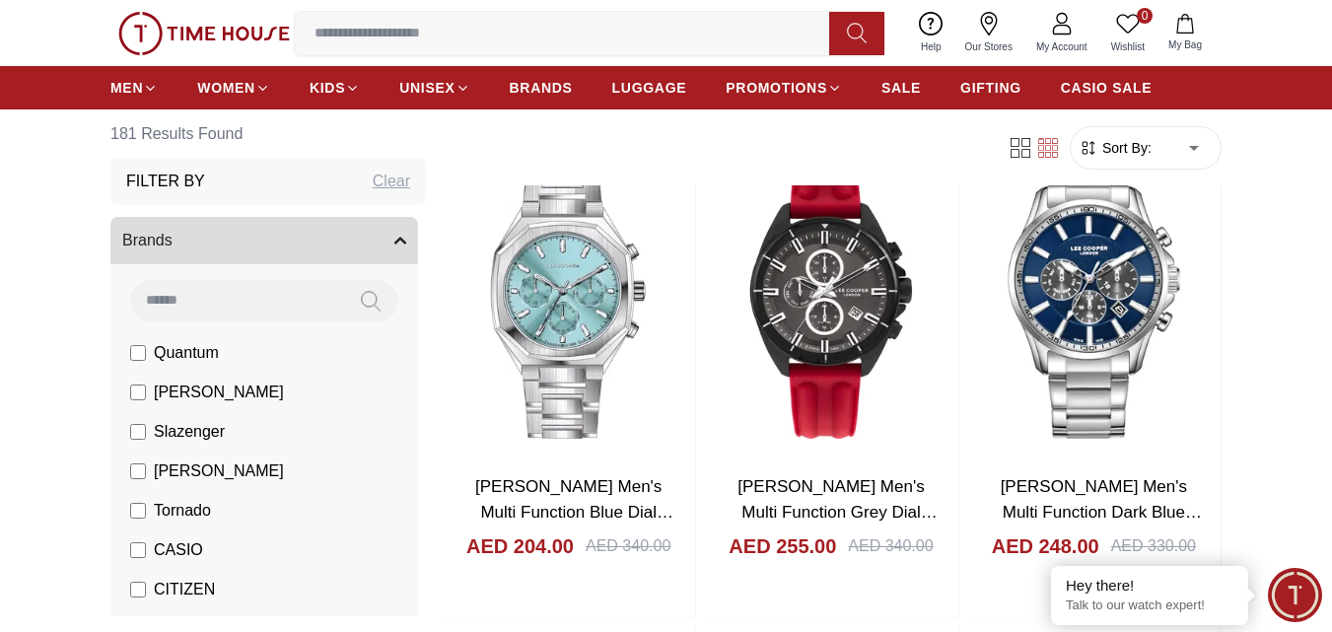
scroll to position [99, 0]
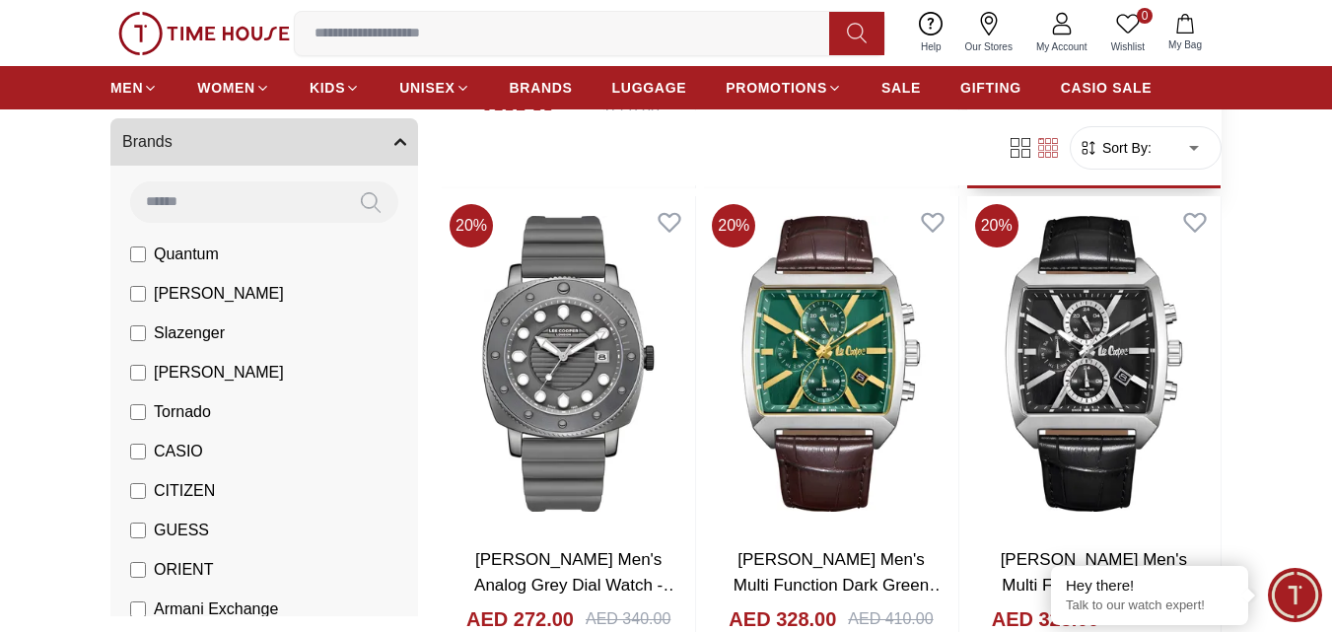
scroll to position [690, 0]
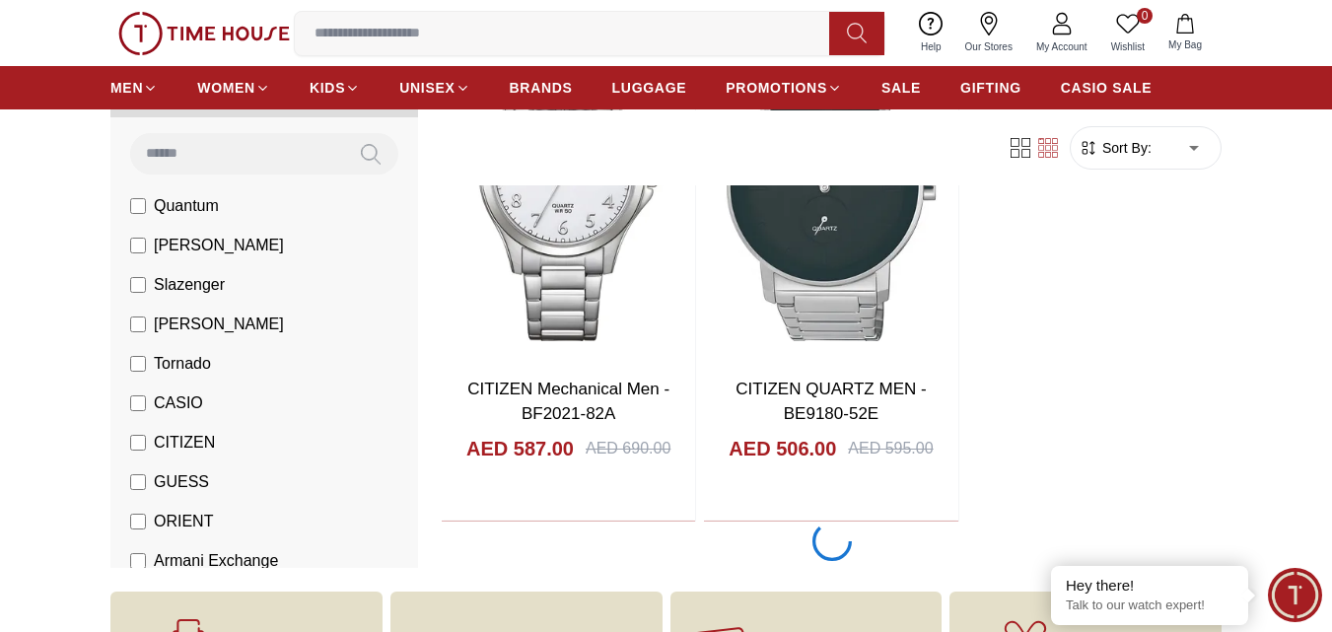
scroll to position [3746, 0]
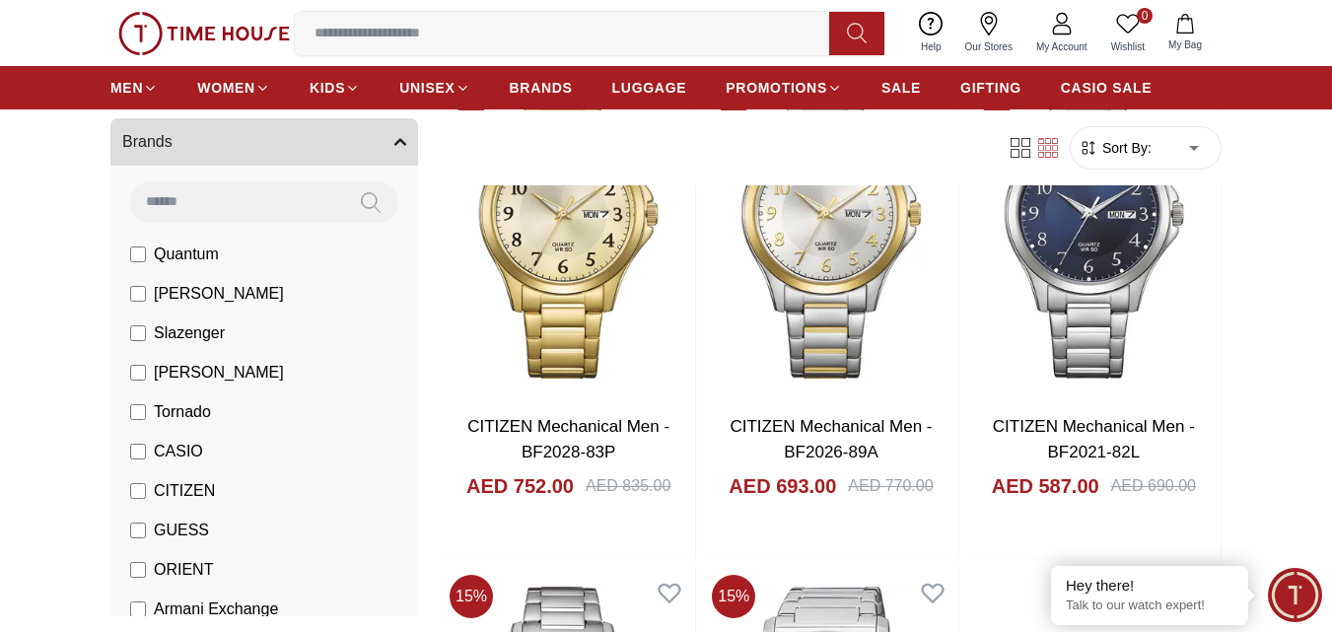
scroll to position [3253, 0]
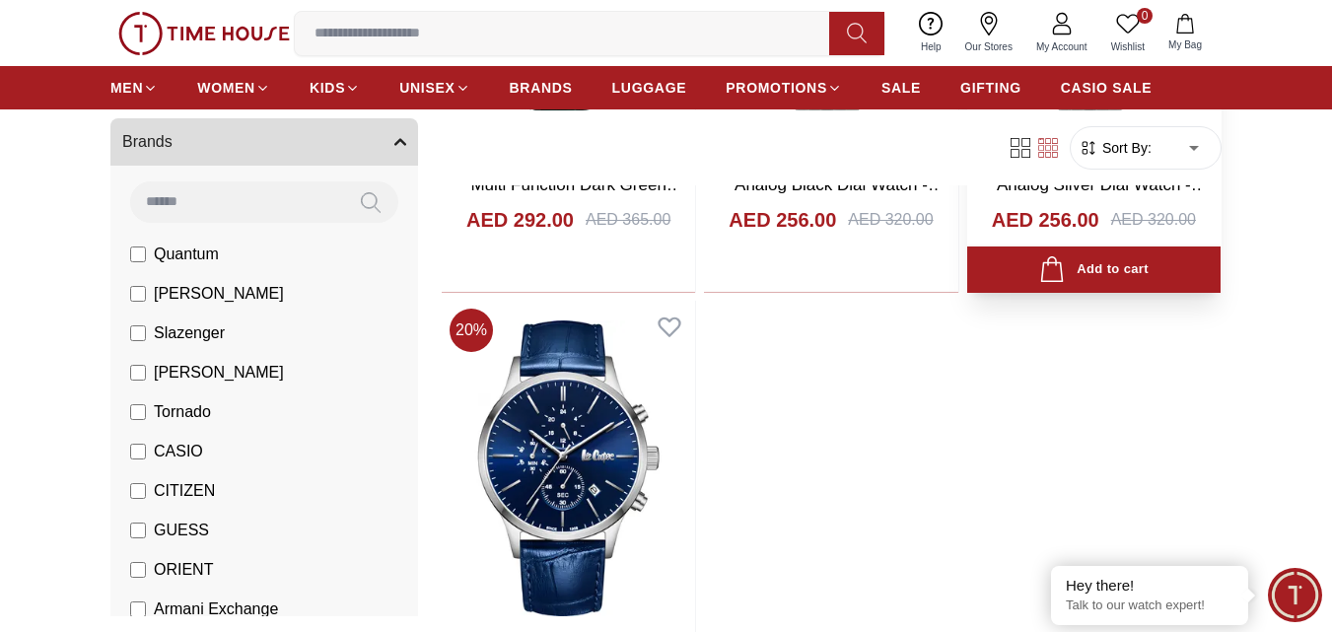
scroll to position [6703, 0]
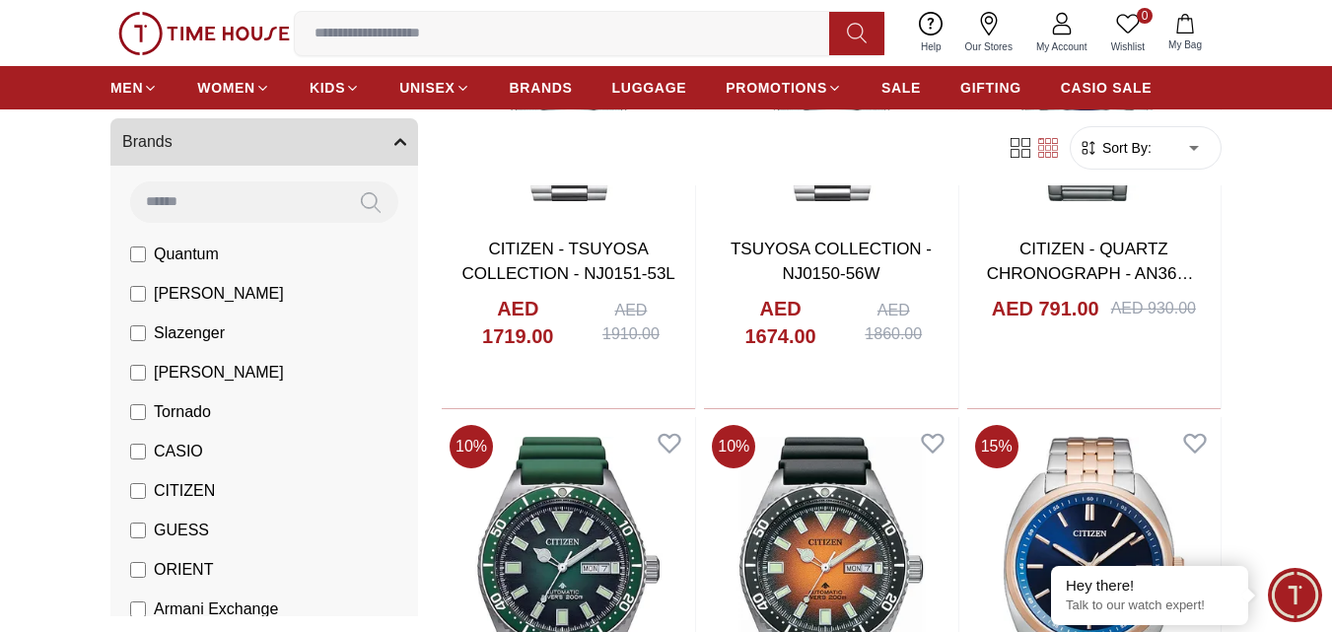
scroll to position [10744, 0]
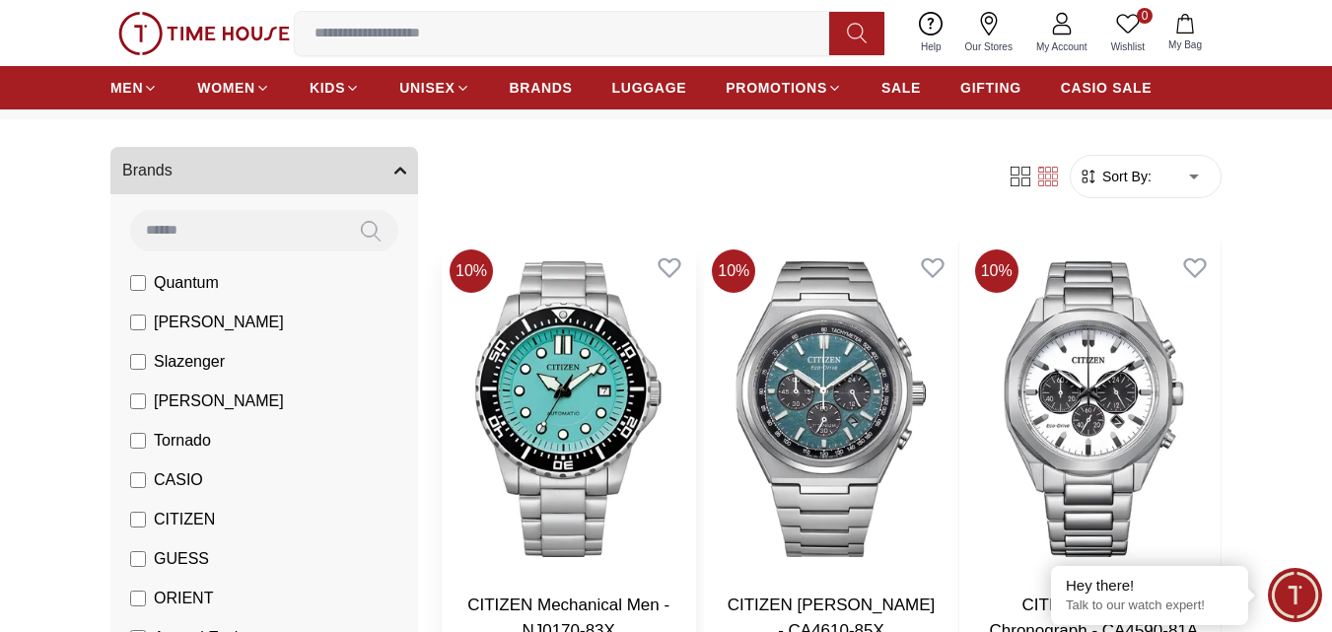
scroll to position [197, 0]
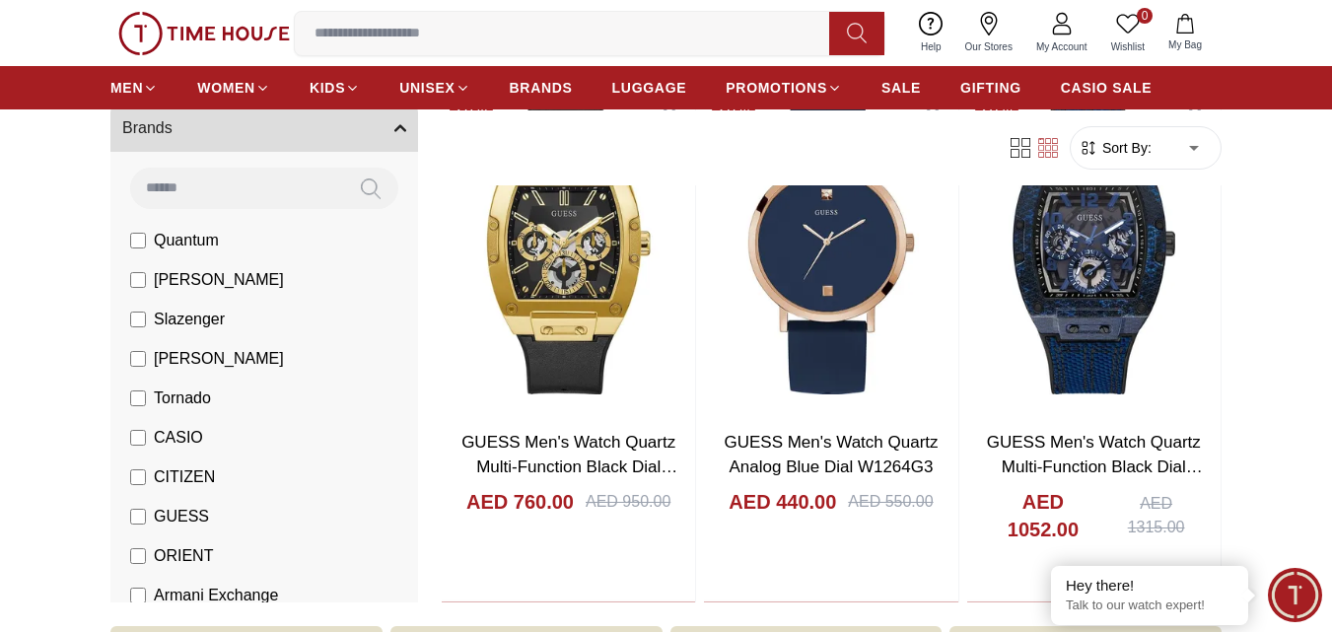
scroll to position [1787, 0]
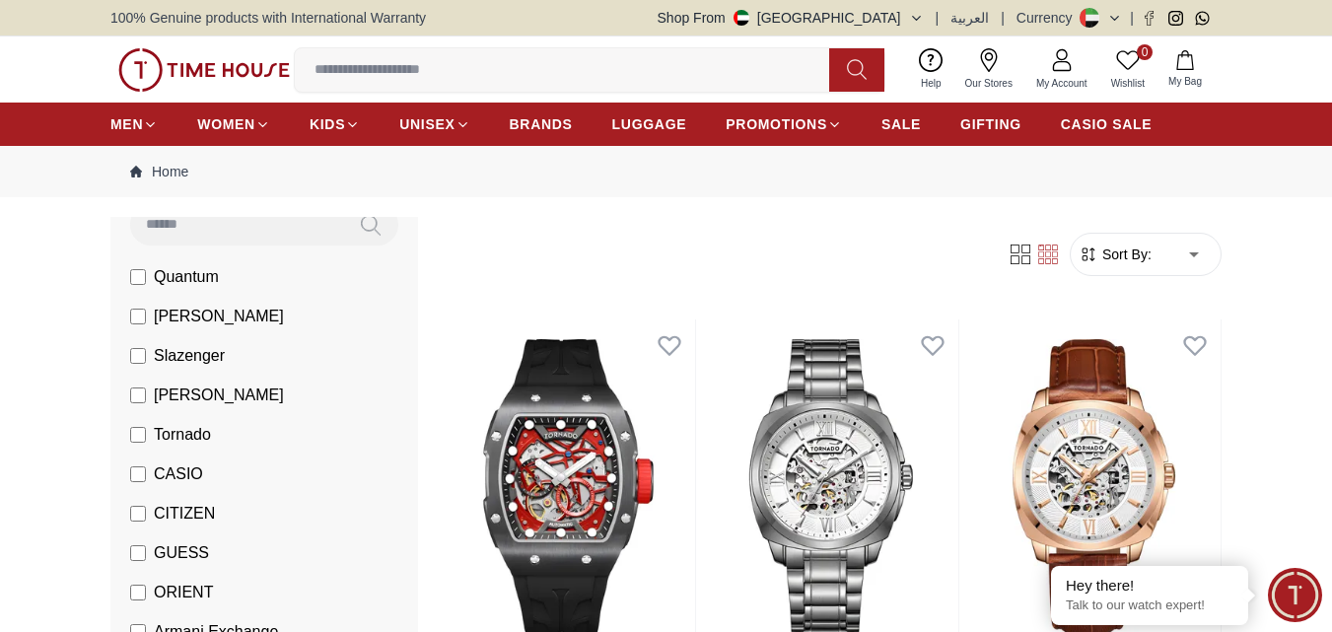
scroll to position [296, 0]
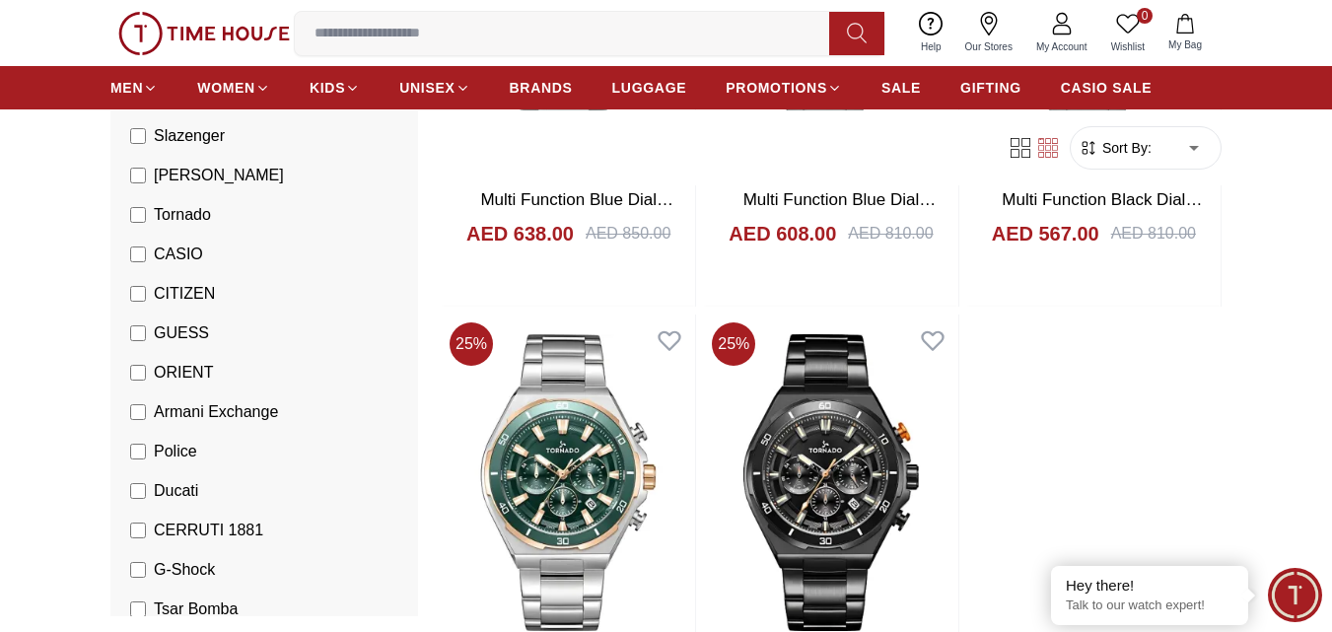
scroll to position [3450, 0]
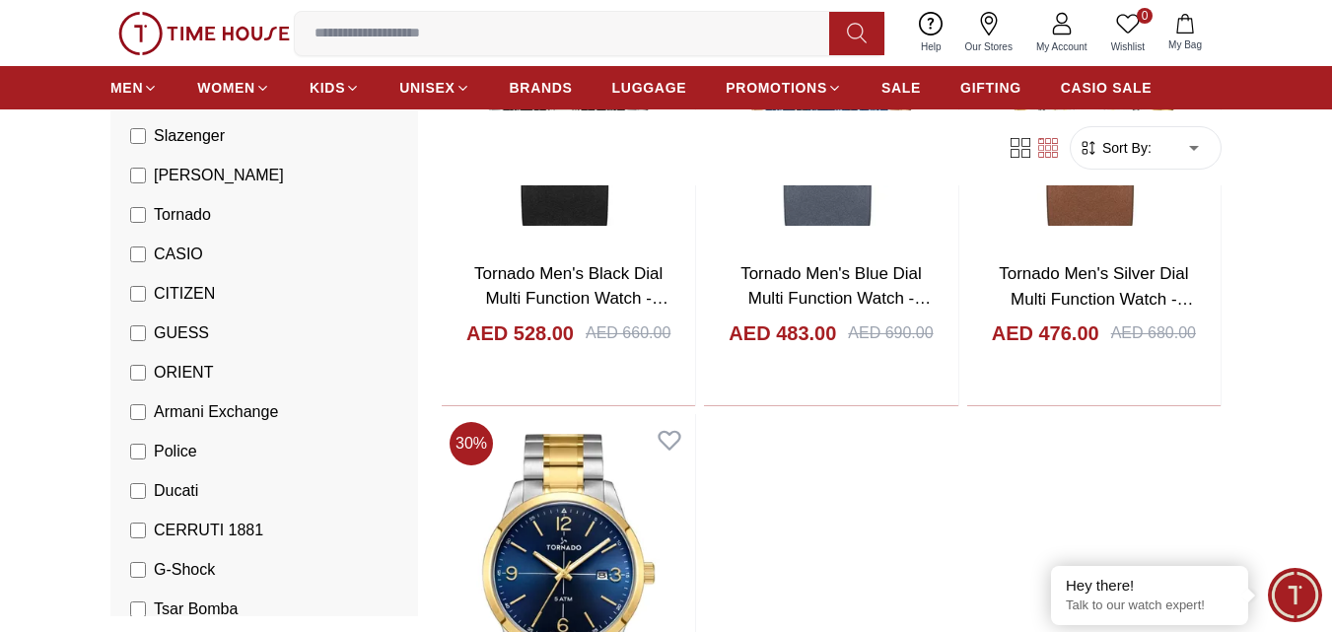
scroll to position [6998, 0]
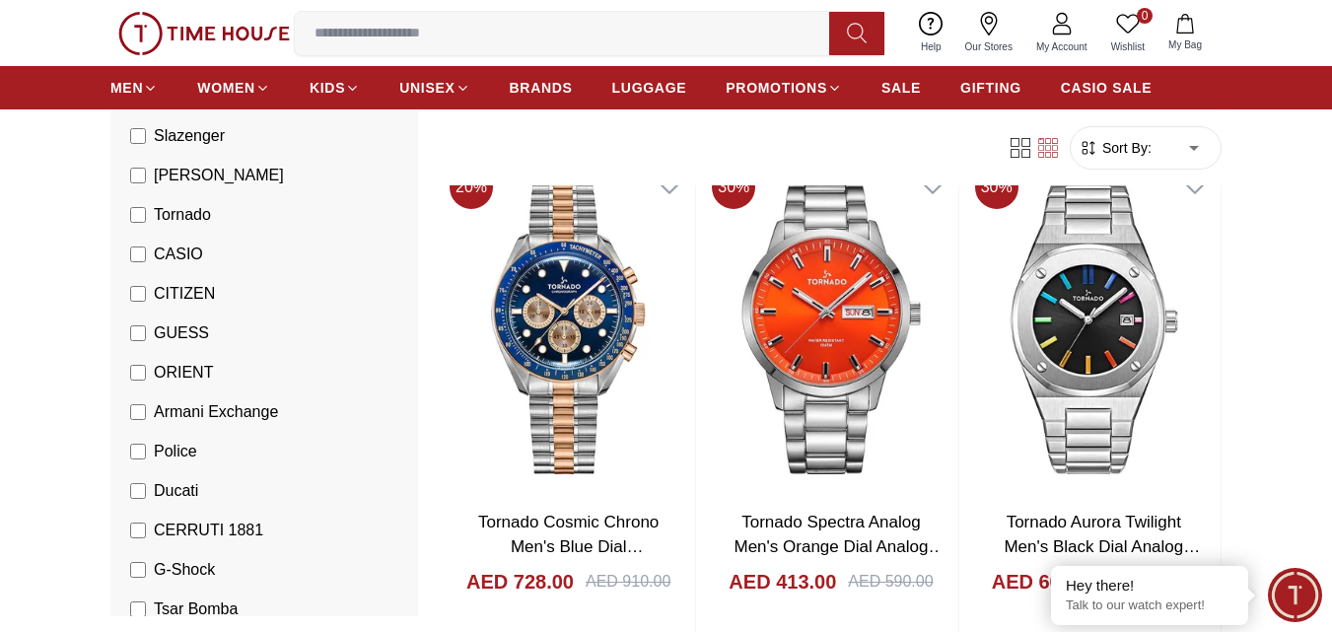
scroll to position [10152, 0]
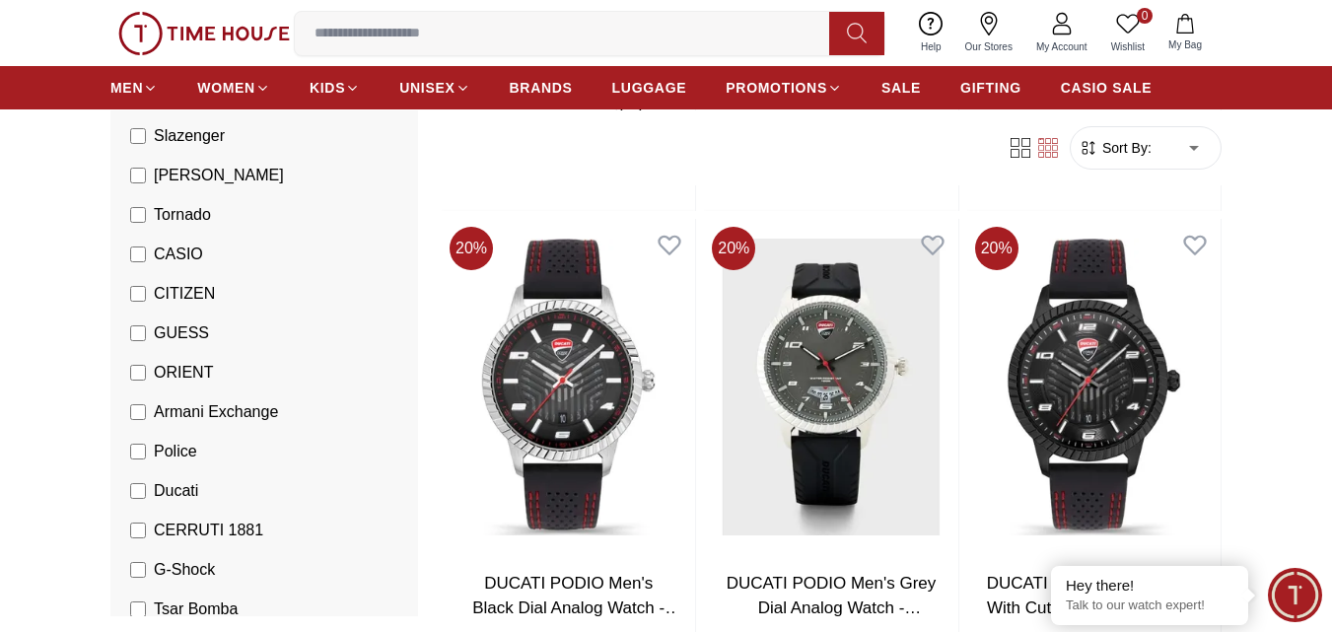
scroll to position [1281, 0]
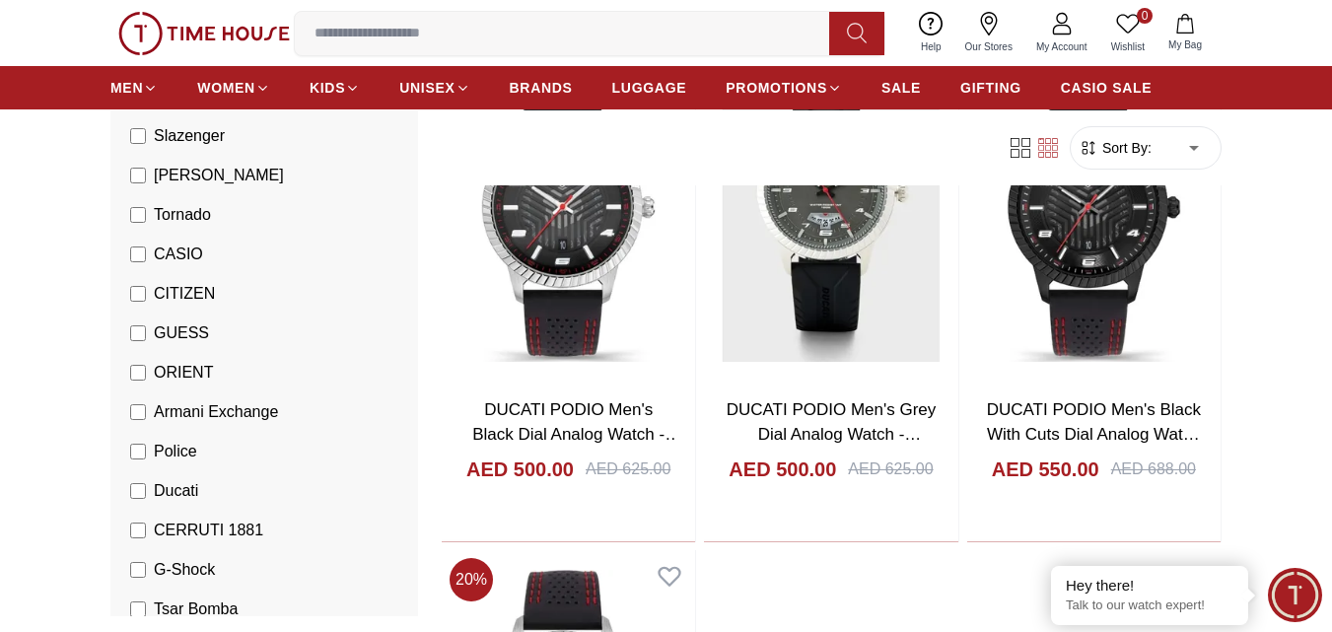
click at [461, 35] on input at bounding box center [570, 33] width 550 height 39
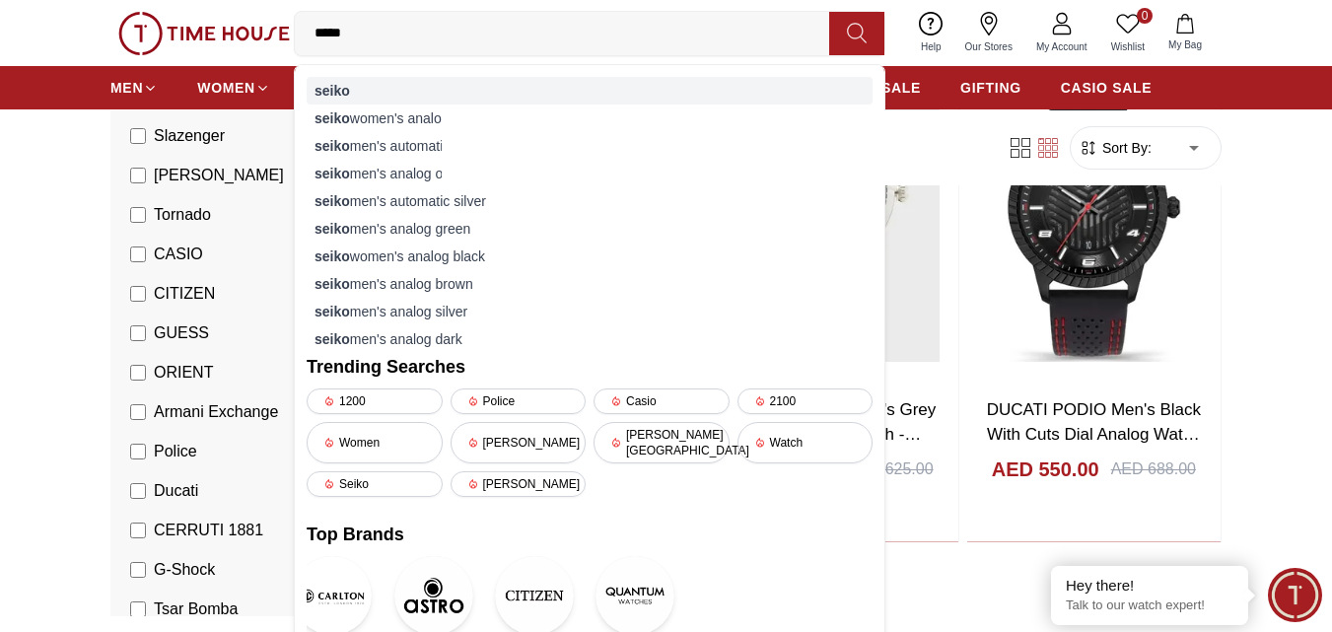
type input "*****"
click at [341, 91] on strong "seiko" at bounding box center [331, 91] width 35 height 16
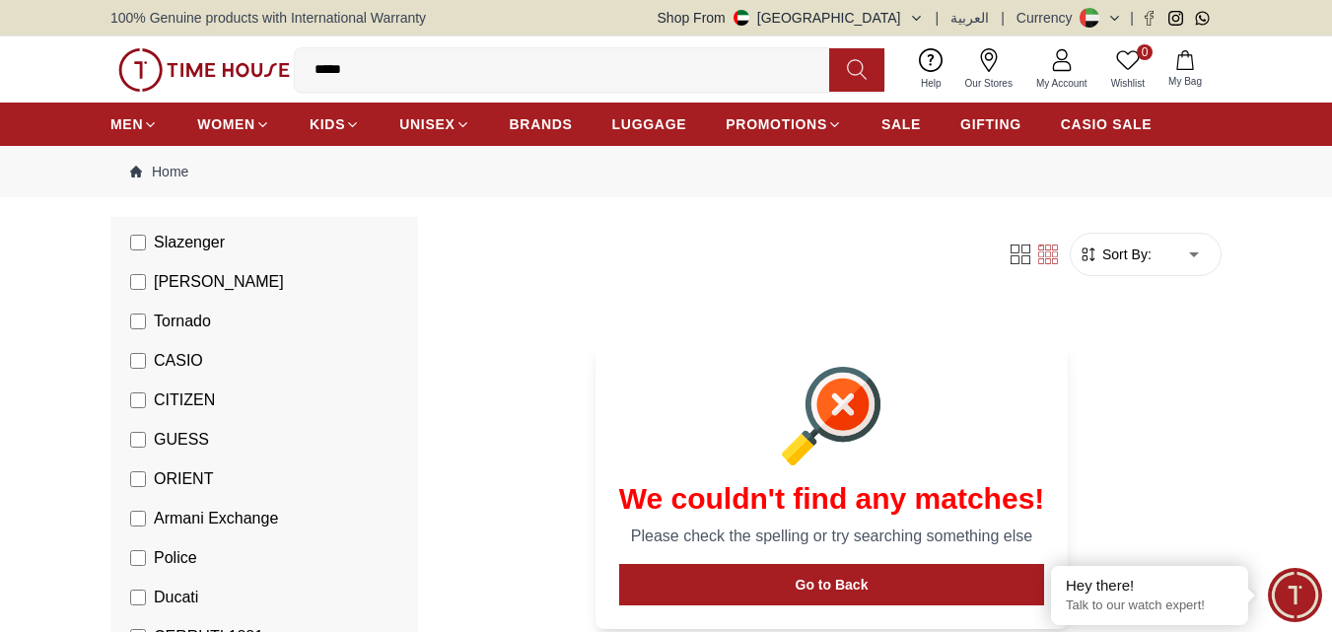
drag, startPoint x: 368, startPoint y: 73, endPoint x: 290, endPoint y: 75, distance: 77.9
click at [290, 75] on div "0 Wishlist My Bag ***** seiko seiko women's analog seiko men's automatic orange…" at bounding box center [665, 69] width 1111 height 66
type input "***"
click at [865, 76] on icon at bounding box center [857, 69] width 20 height 23
drag, startPoint x: 341, startPoint y: 60, endPoint x: 293, endPoint y: 63, distance: 48.4
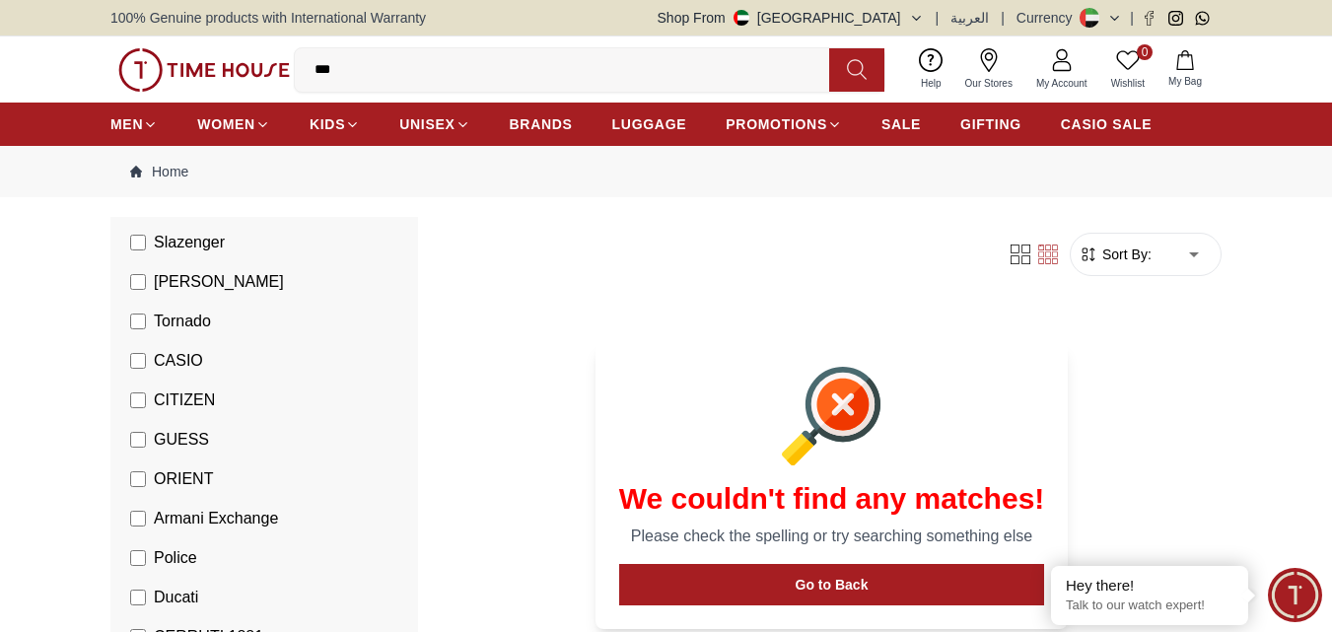
click at [293, 63] on div "0 Wishlist My Bag *** sei ko sei ko women's analog sei ko men's automatic orang…" at bounding box center [665, 69] width 1111 height 66
type input "***"
